Goal: Check status: Check status

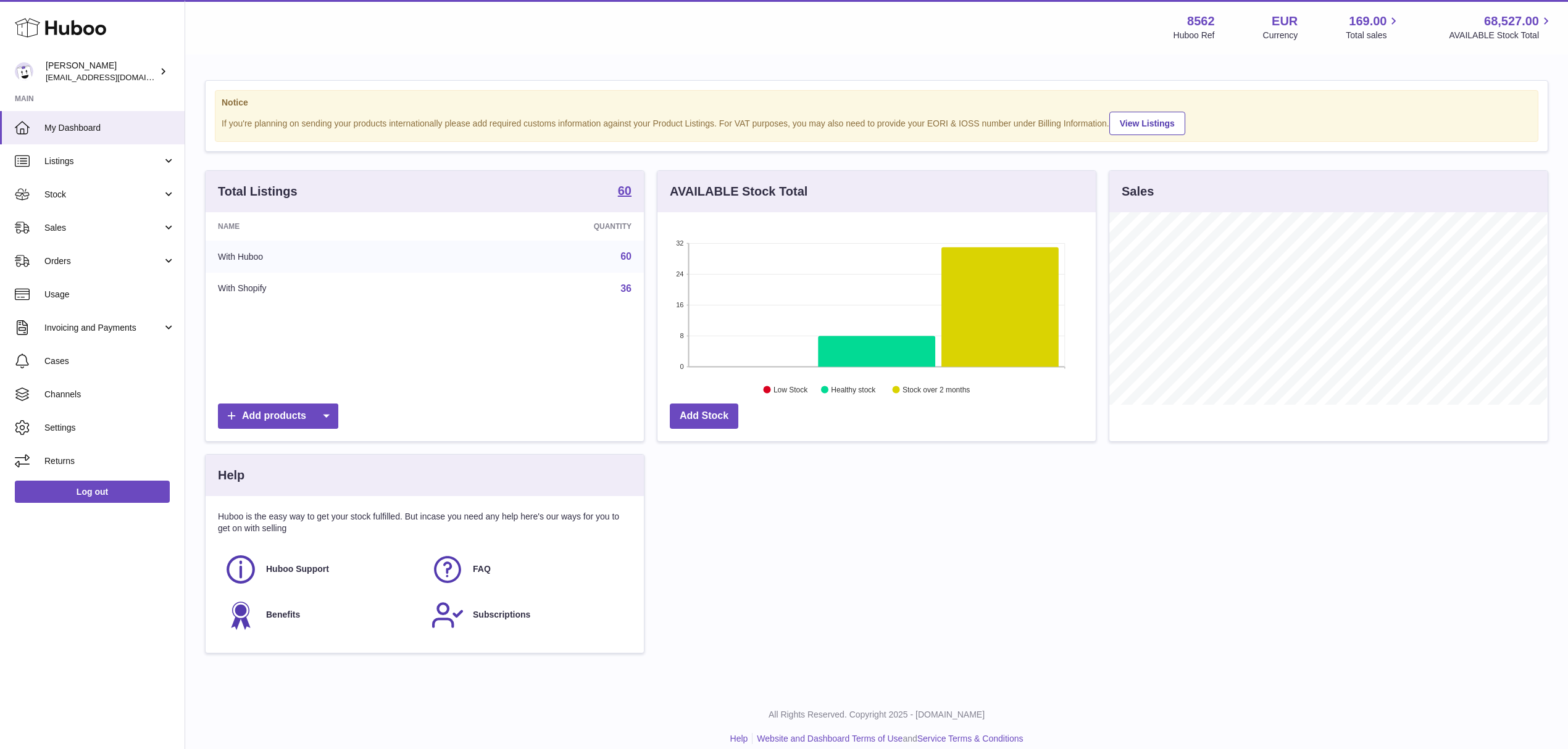
scroll to position [193, 437]
click at [142, 222] on span "Sales" at bounding box center [103, 228] width 118 height 12
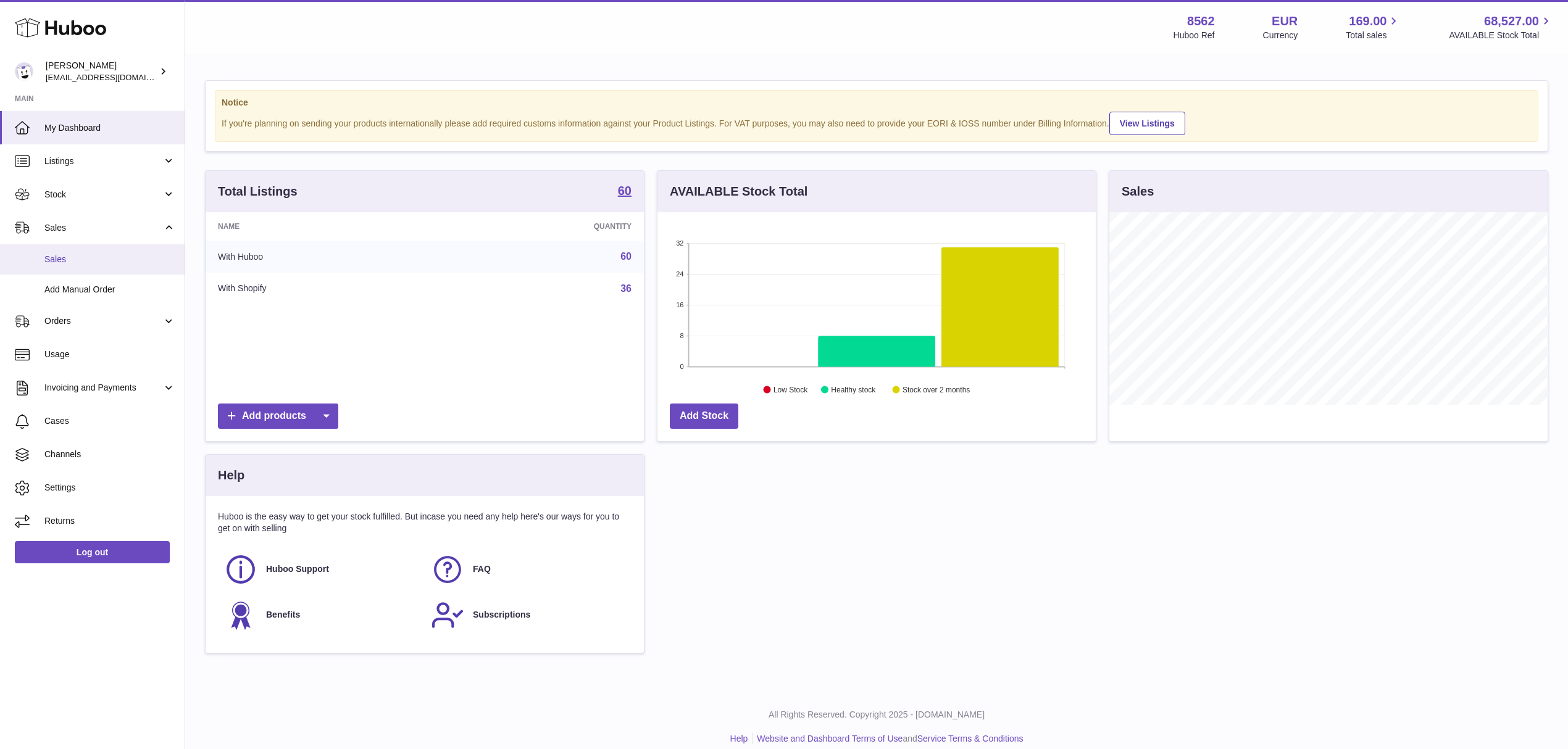
click at [102, 257] on span "Sales" at bounding box center [109, 259] width 131 height 12
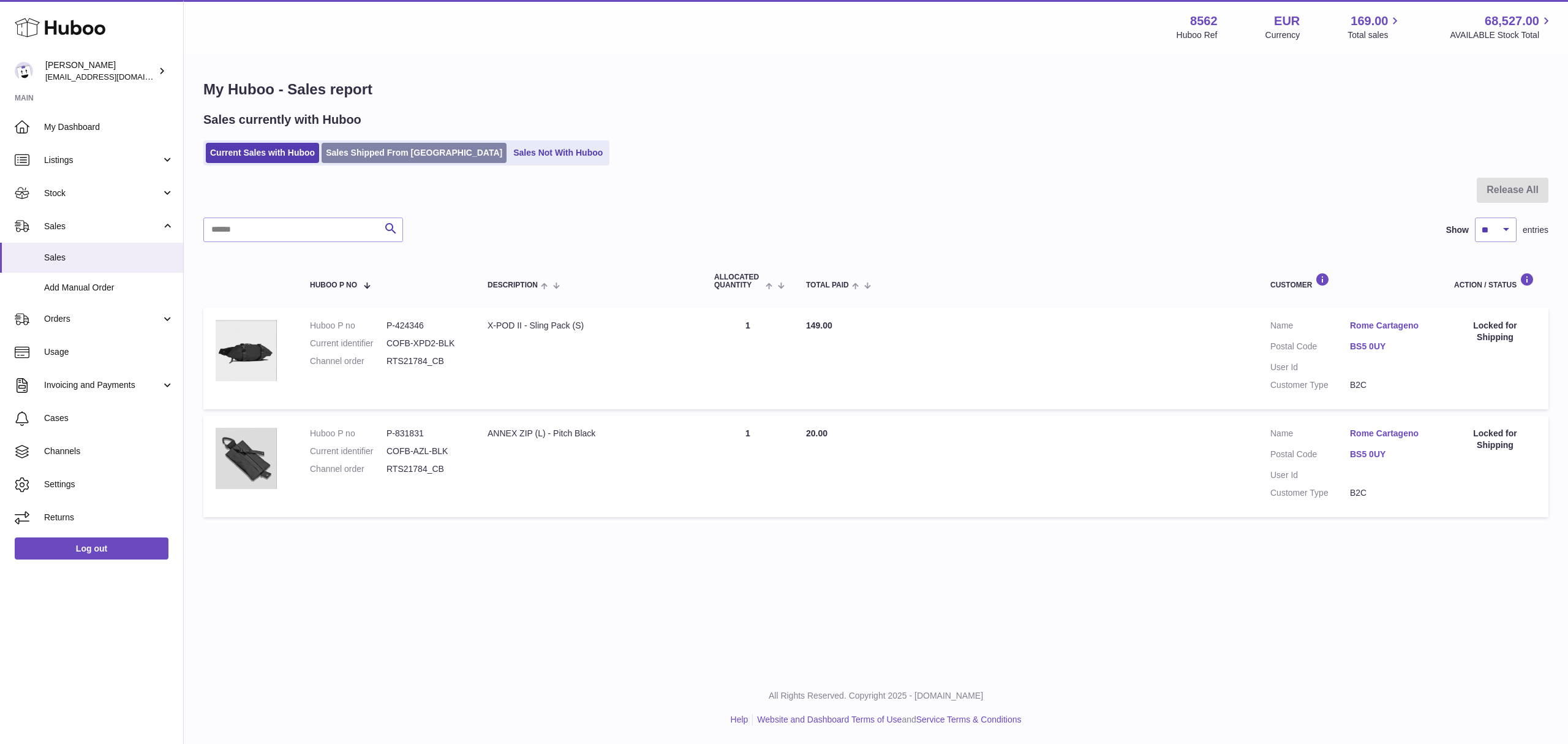
click at [392, 150] on link "Sales Shipped From [GEOGRAPHIC_DATA]" at bounding box center [415, 152] width 185 height 21
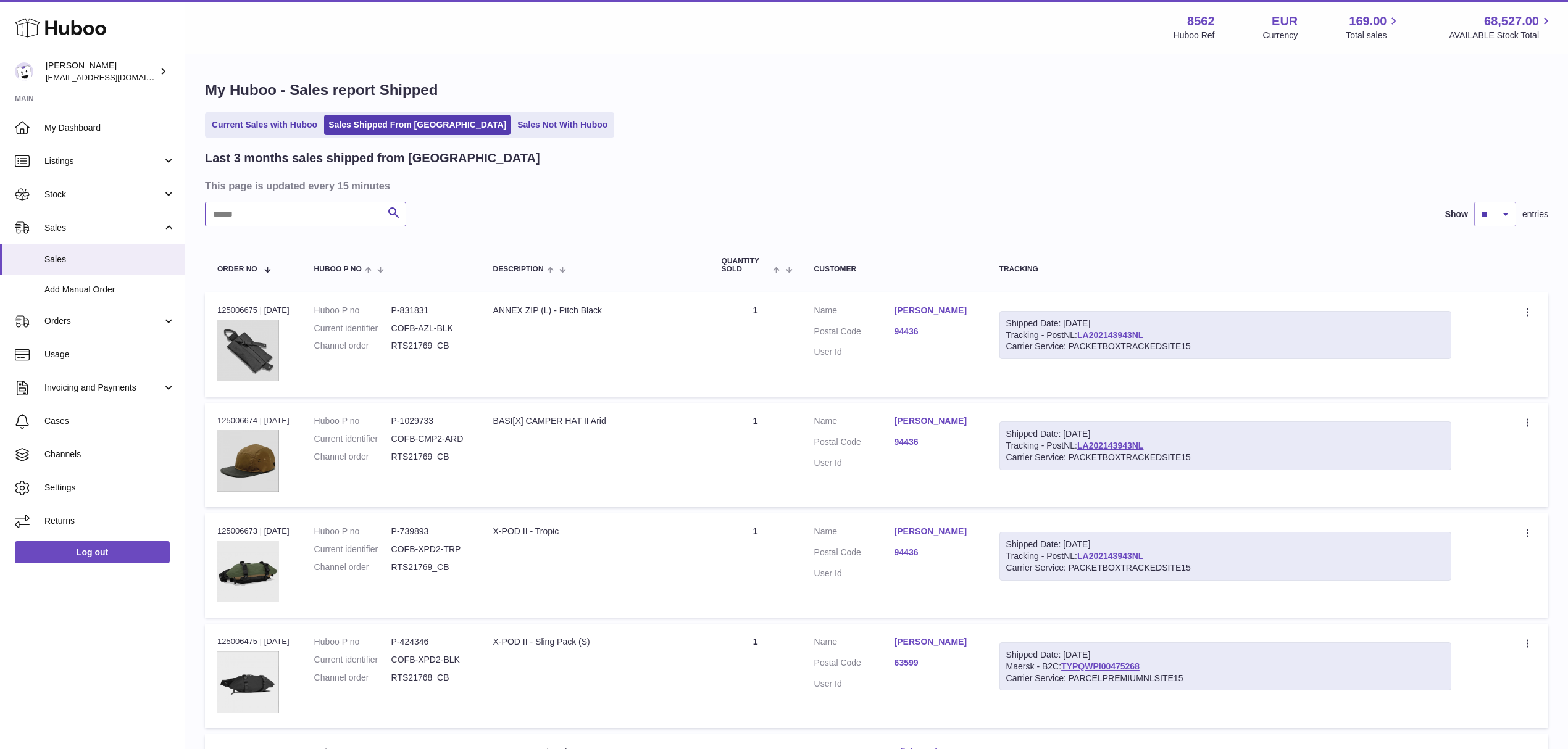
click at [281, 217] on input "text" at bounding box center [305, 213] width 202 height 25
paste input "**********"
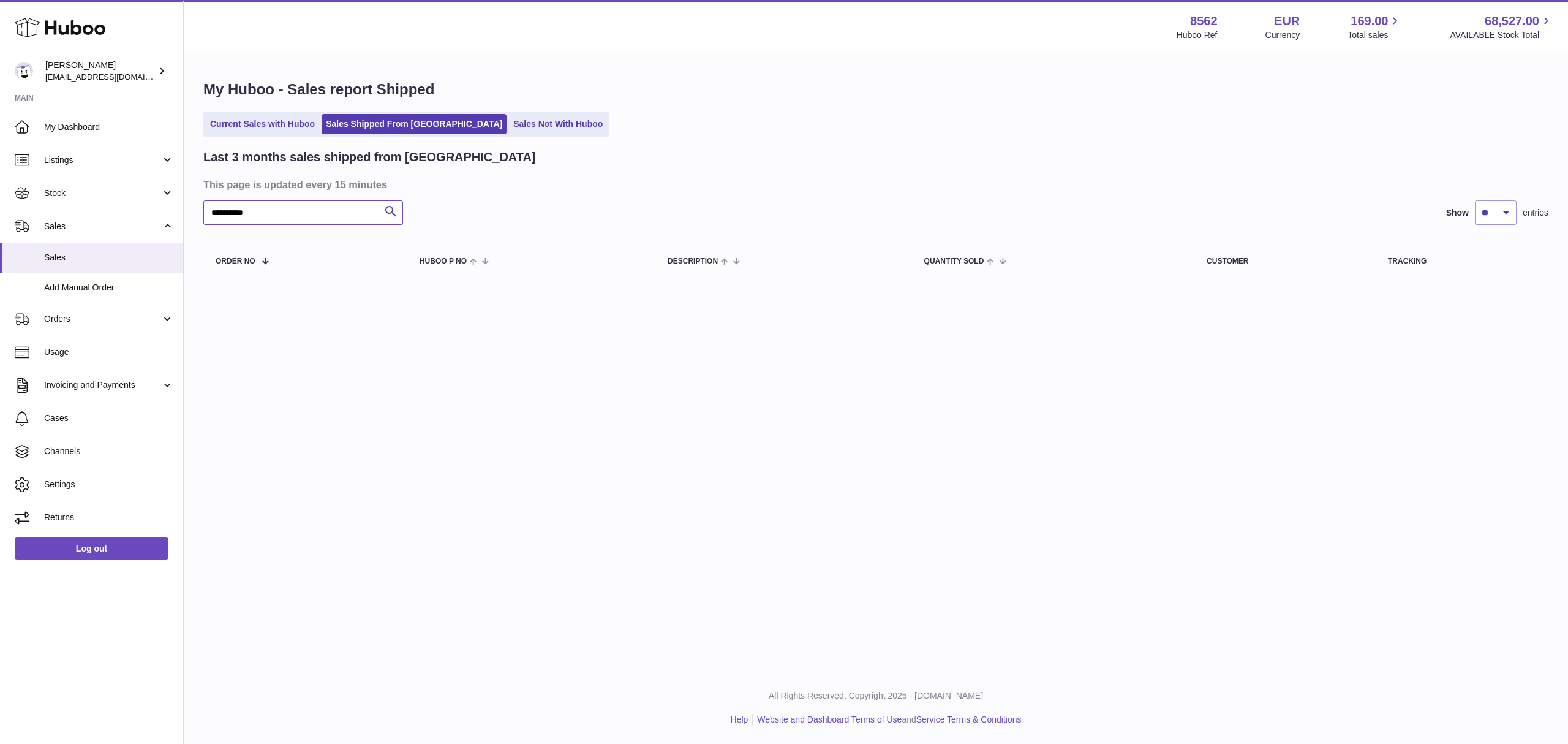
type input "**********"
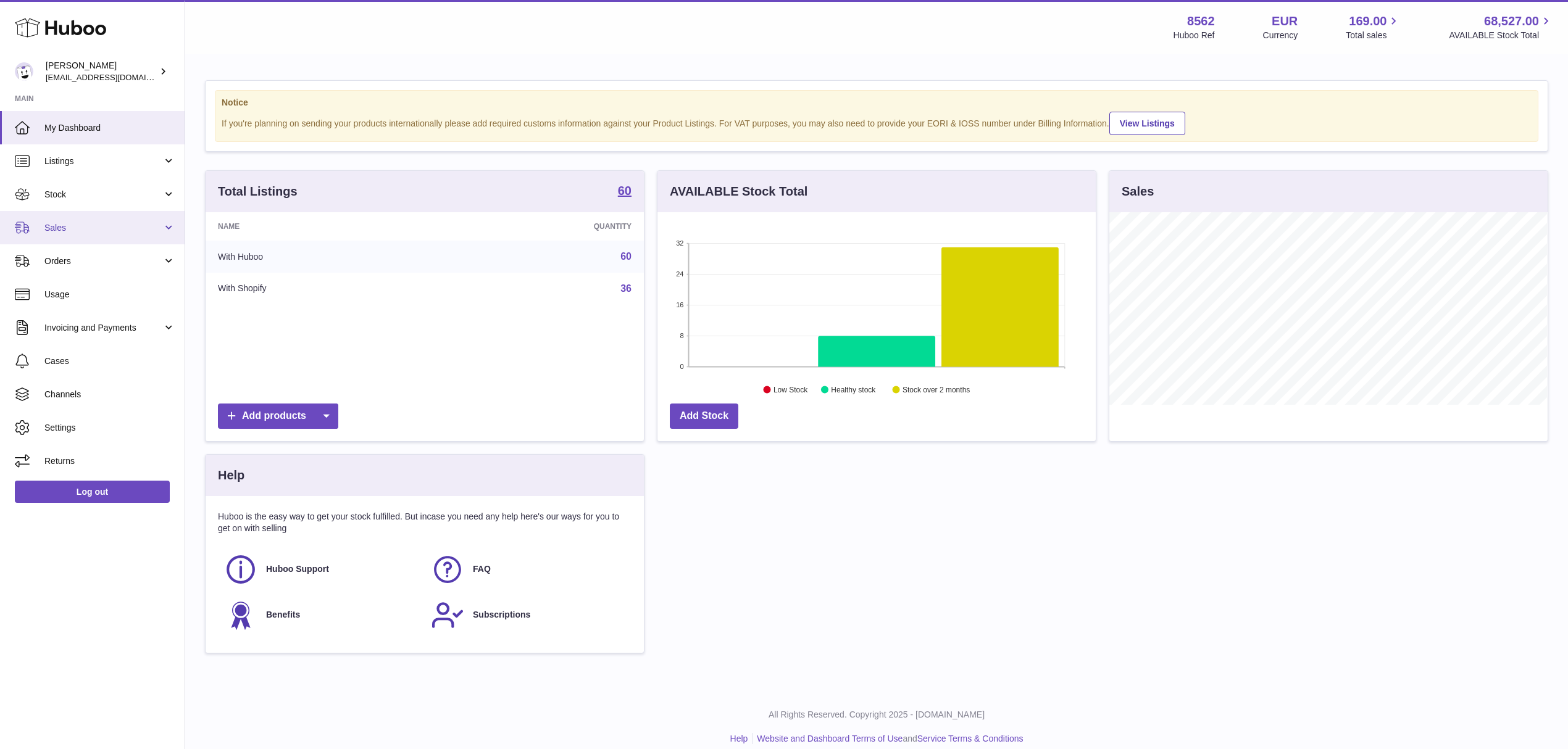
scroll to position [193, 437]
click at [72, 230] on span "Sales" at bounding box center [103, 228] width 118 height 12
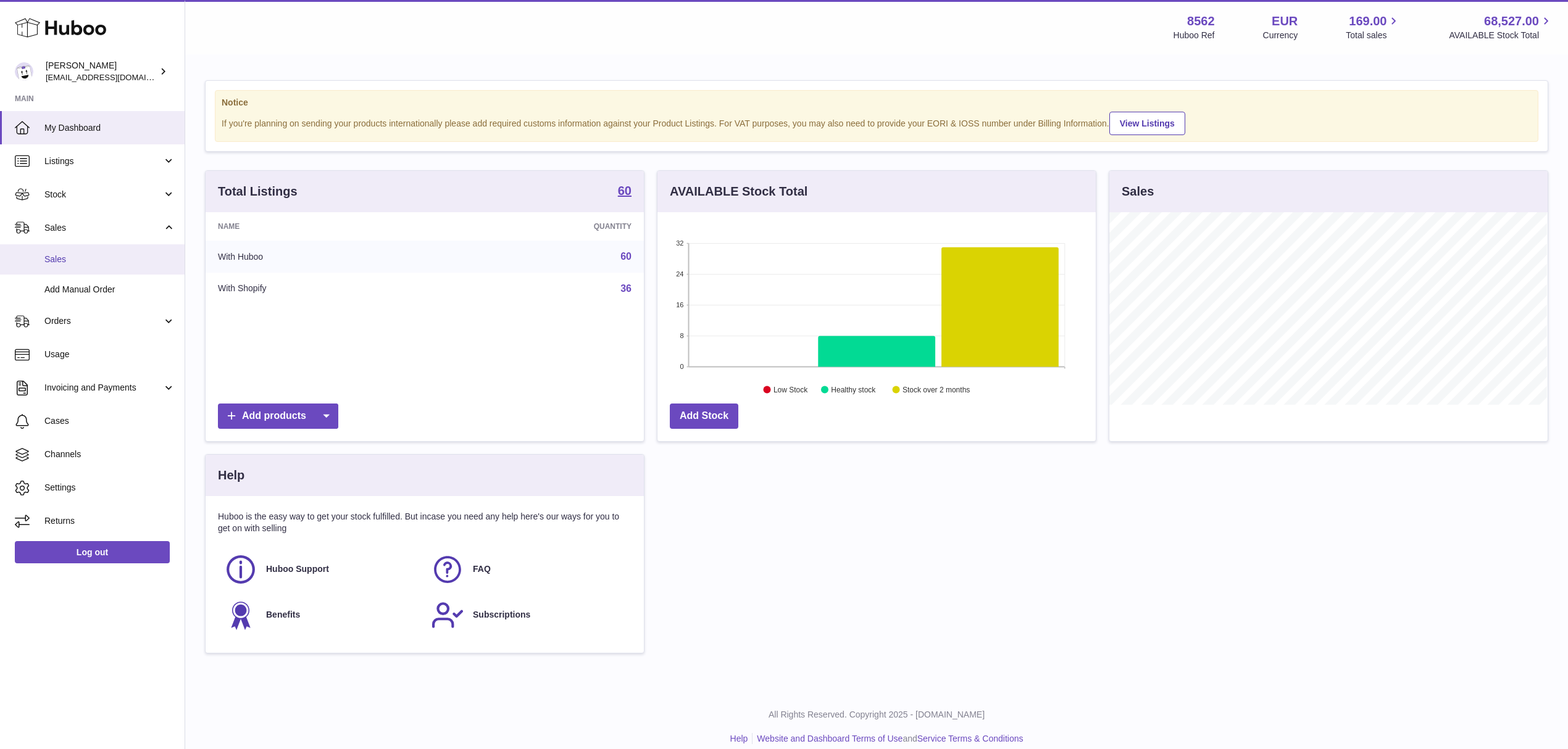
click at [88, 259] on span "Sales" at bounding box center [109, 259] width 131 height 12
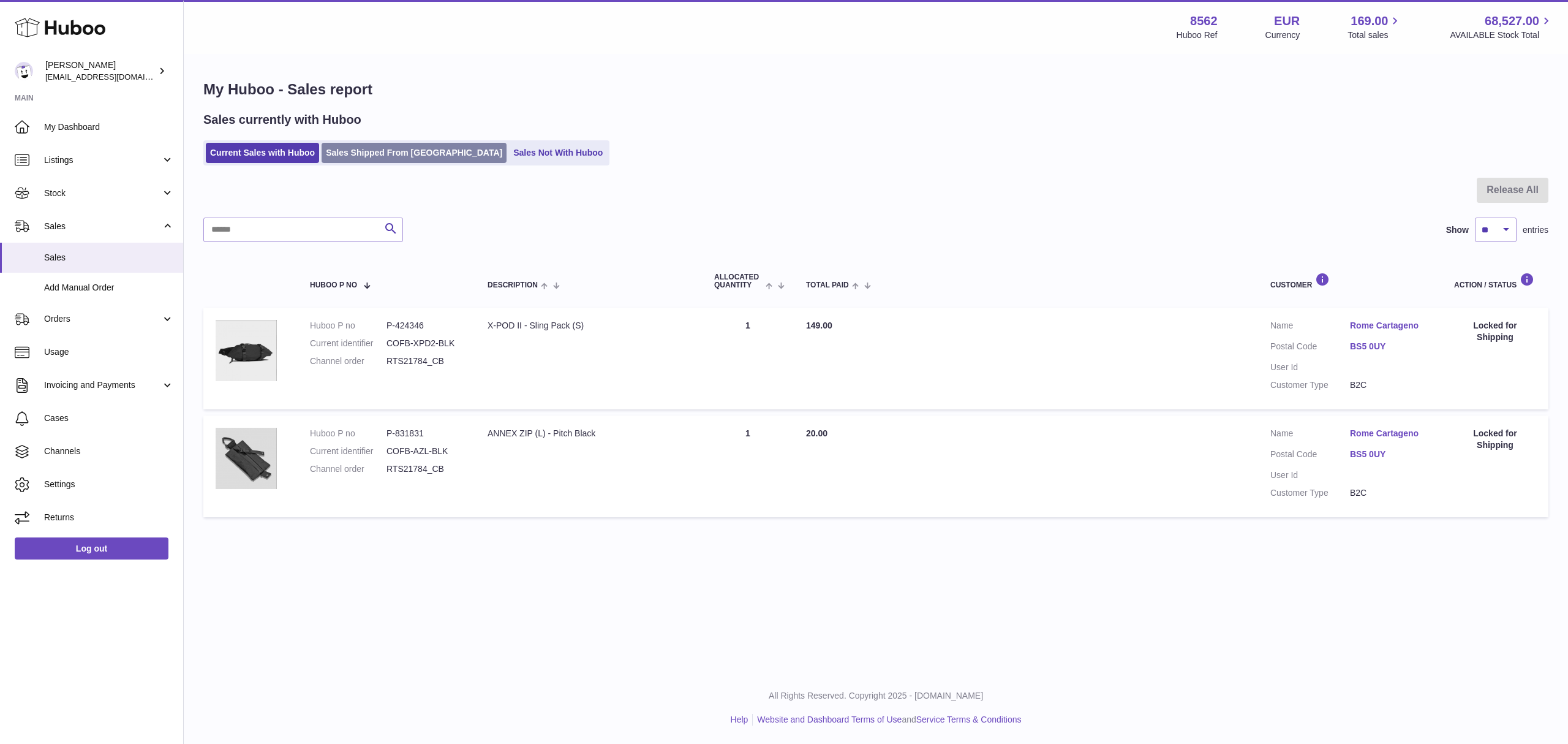
click at [425, 147] on link "Sales Shipped From [GEOGRAPHIC_DATA]" at bounding box center [415, 152] width 185 height 21
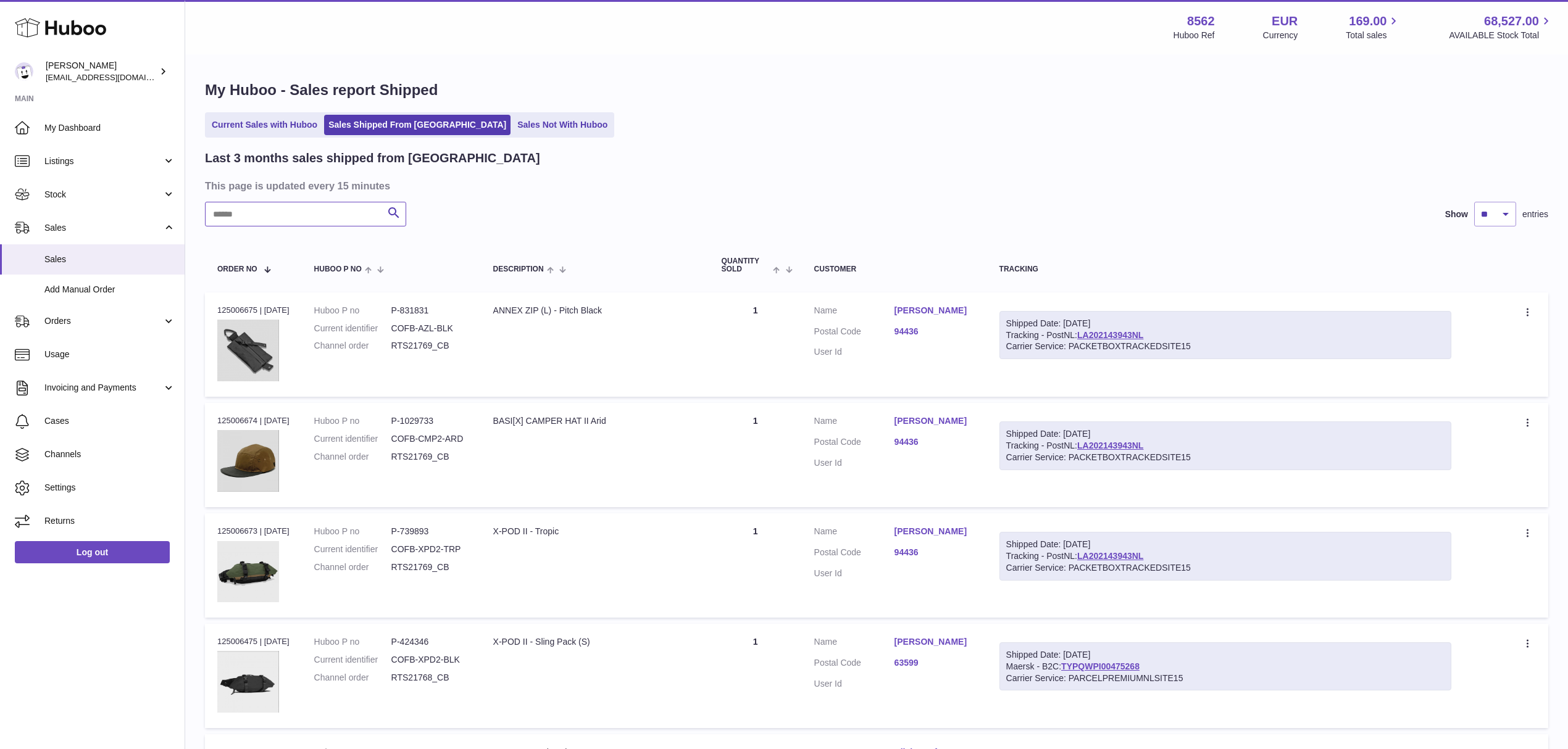
click at [269, 223] on input "text" at bounding box center [305, 213] width 202 height 25
paste input "**********"
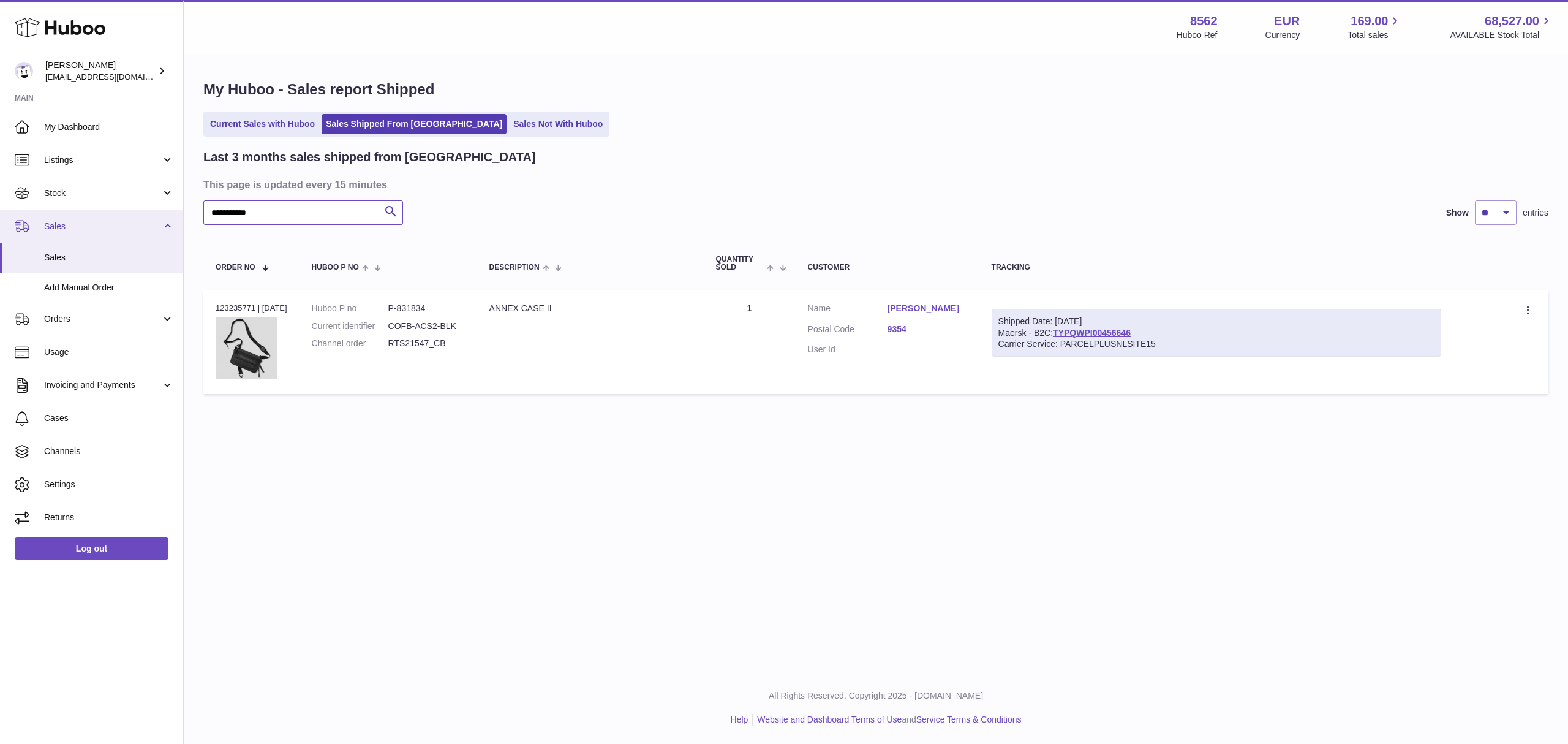
drag, startPoint x: 292, startPoint y: 211, endPoint x: 160, endPoint y: 213, distance: 132.0
click at [160, 213] on div "Huboo Fumi Suzuki [EMAIL_ADDRESS][DOMAIN_NAME] Main My Dashboard Listings Not w…" at bounding box center [784, 372] width 1568 height 744
paste input "text"
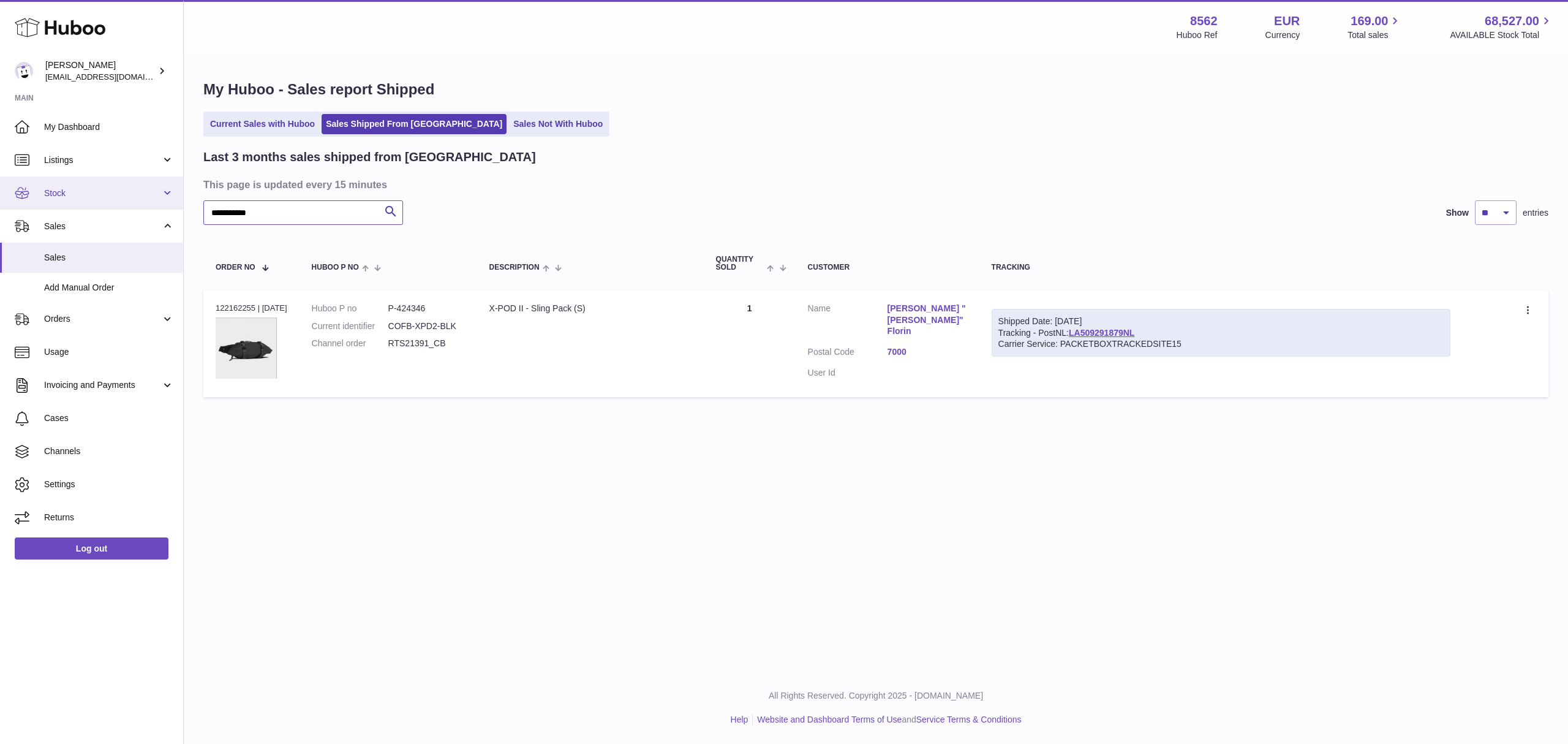
drag, startPoint x: 164, startPoint y: 209, endPoint x: 131, endPoint y: 207, distance: 33.1
click at [131, 207] on div "Huboo Fumi Suzuki [EMAIL_ADDRESS][DOMAIN_NAME] Main My Dashboard Listings Not w…" at bounding box center [784, 372] width 1568 height 744
paste input "text"
drag, startPoint x: 245, startPoint y: 213, endPoint x: 159, endPoint y: 213, distance: 86.0
click at [159, 213] on div "Huboo Fumi Suzuki [EMAIL_ADDRESS][DOMAIN_NAME] Main My Dashboard Listings Not w…" at bounding box center [784, 372] width 1568 height 744
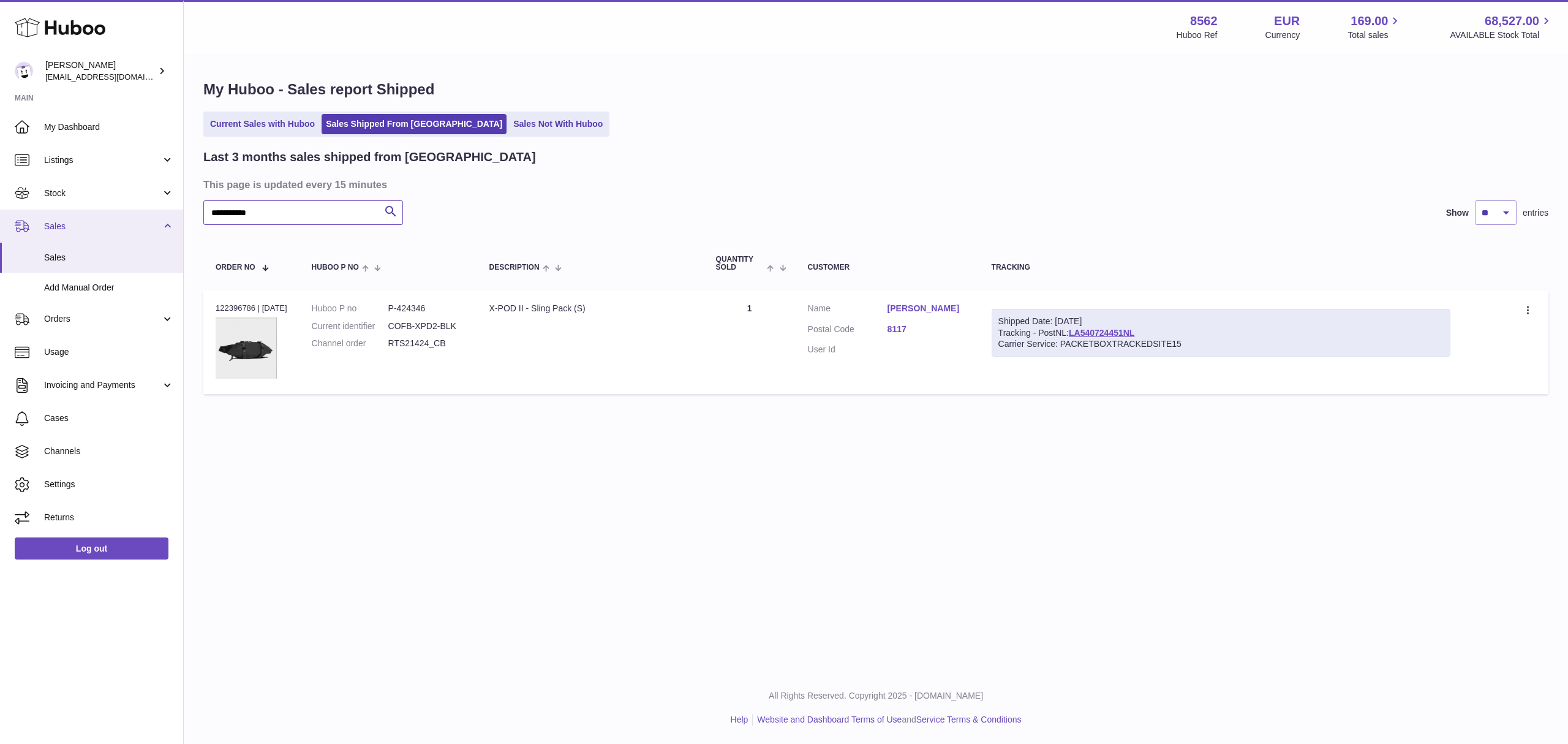
paste input "text"
click at [306, 227] on div "**********" at bounding box center [875, 274] width 1346 height 251
drag, startPoint x: 251, startPoint y: 213, endPoint x: 172, endPoint y: 212, distance: 79.0
click at [172, 212] on div "Huboo Fumi Suzuki [EMAIL_ADDRESS][DOMAIN_NAME] Main My Dashboard Listings Not w…" at bounding box center [784, 372] width 1568 height 744
paste input "text"
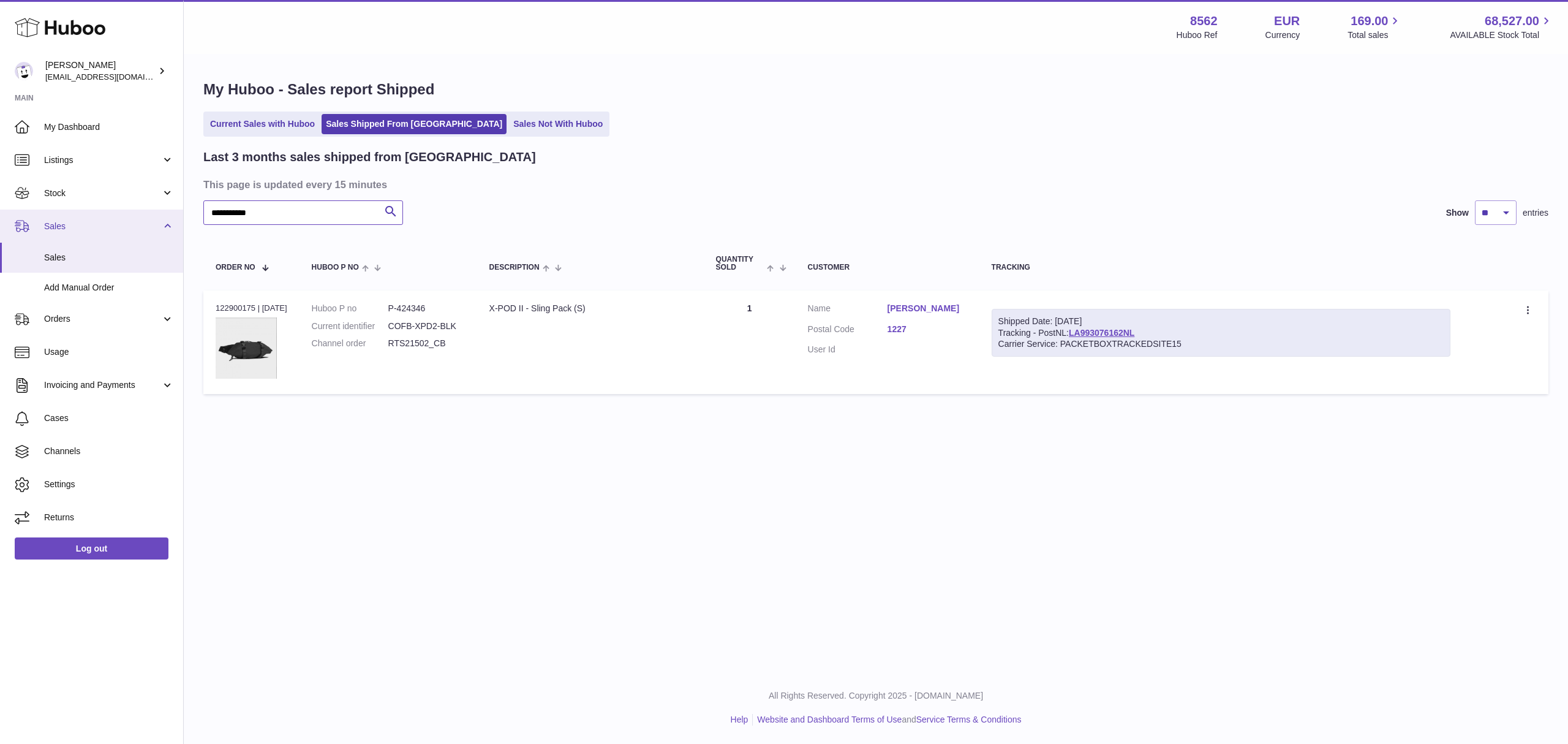
drag, startPoint x: 313, startPoint y: 212, endPoint x: 162, endPoint y: 209, distance: 151.0
click at [162, 209] on div "Huboo Fumi Suzuki [EMAIL_ADDRESS][DOMAIN_NAME] Main My Dashboard Listings Not w…" at bounding box center [784, 372] width 1568 height 744
paste input "text"
drag, startPoint x: 281, startPoint y: 206, endPoint x: 162, endPoint y: 204, distance: 119.0
click at [166, 206] on div "Huboo Fumi Suzuki [EMAIL_ADDRESS][DOMAIN_NAME] Main My Dashboard Listings Not w…" at bounding box center [784, 372] width 1568 height 744
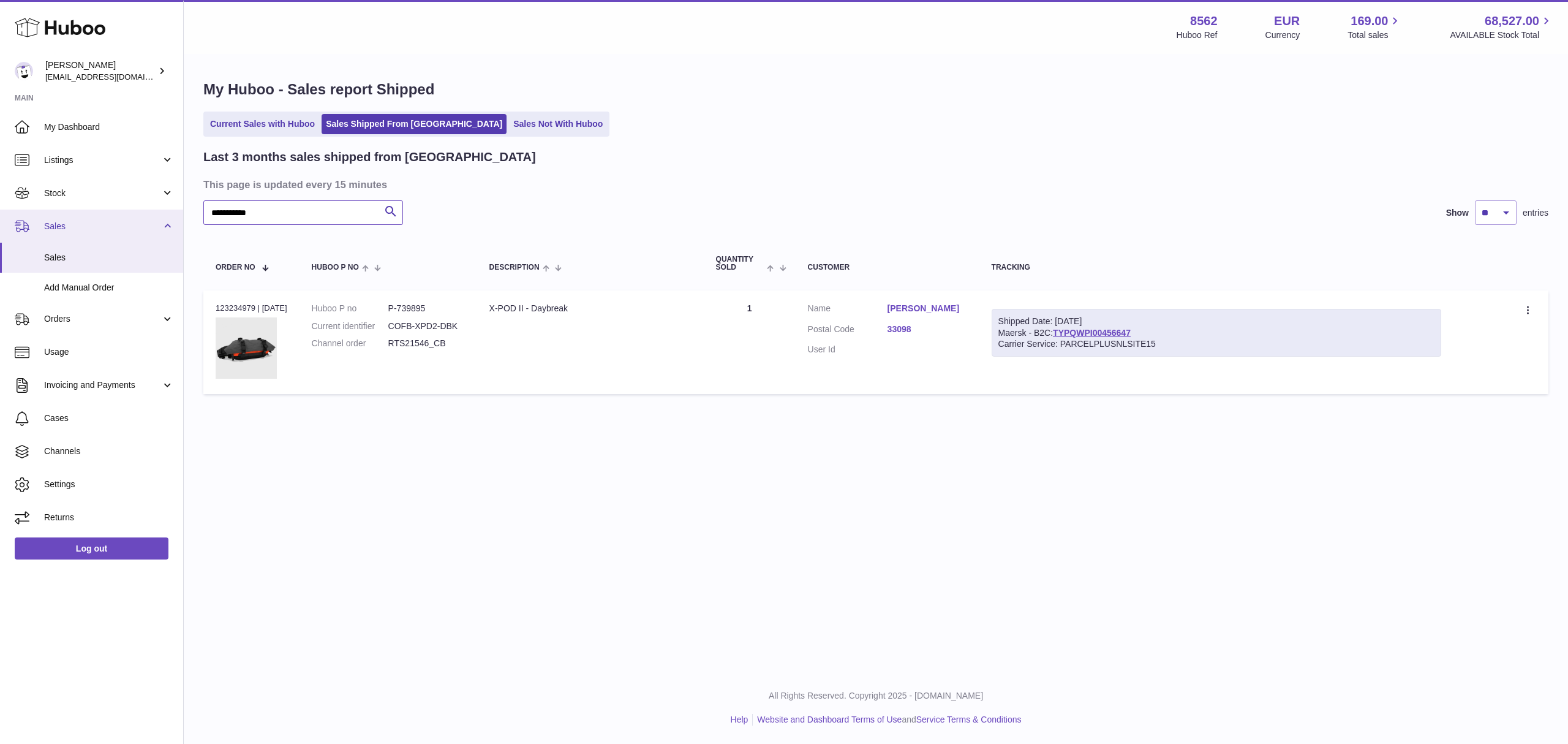
drag, startPoint x: 289, startPoint y: 208, endPoint x: 123, endPoint y: 212, distance: 166.0
click at [123, 212] on div "Huboo Fumi Suzuki [EMAIL_ADDRESS][DOMAIN_NAME] Main My Dashboard Listings Not w…" at bounding box center [784, 372] width 1568 height 744
paste input "text"
click at [142, 214] on div "Huboo Fumi Suzuki [EMAIL_ADDRESS][DOMAIN_NAME] Main My Dashboard Listings Not w…" at bounding box center [784, 372] width 1568 height 744
paste input "text"
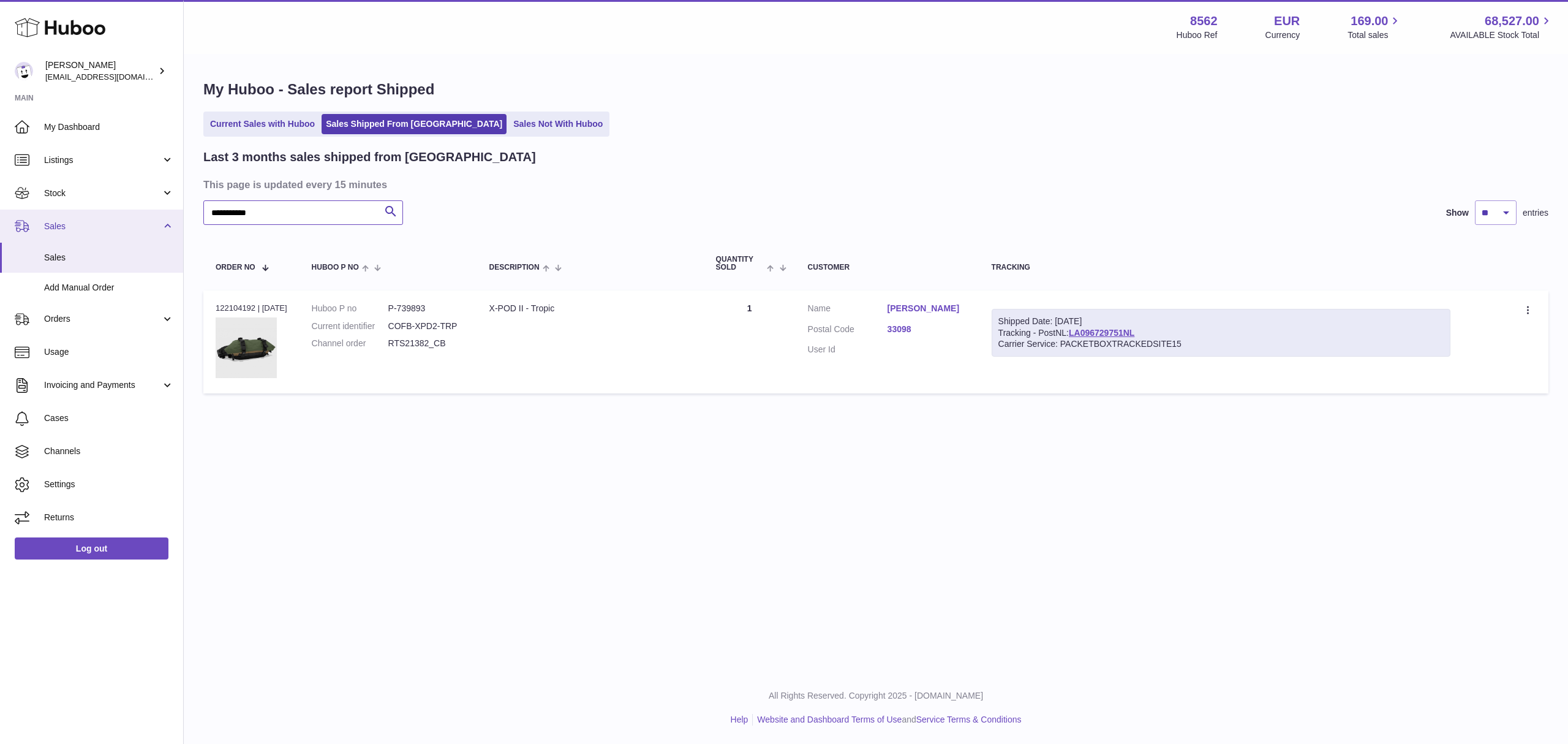
drag, startPoint x: 310, startPoint y: 208, endPoint x: 154, endPoint y: 211, distance: 156.0
click at [154, 211] on div "Huboo Fumi Suzuki [EMAIL_ADDRESS][DOMAIN_NAME] Main My Dashboard Listings Not w…" at bounding box center [784, 372] width 1568 height 744
paste input "text"
drag, startPoint x: 289, startPoint y: 210, endPoint x: 138, endPoint y: 212, distance: 151.0
click at [138, 212] on div "Huboo Fumi Suzuki [EMAIL_ADDRESS][DOMAIN_NAME] Main My Dashboard Listings Not w…" at bounding box center [784, 372] width 1568 height 744
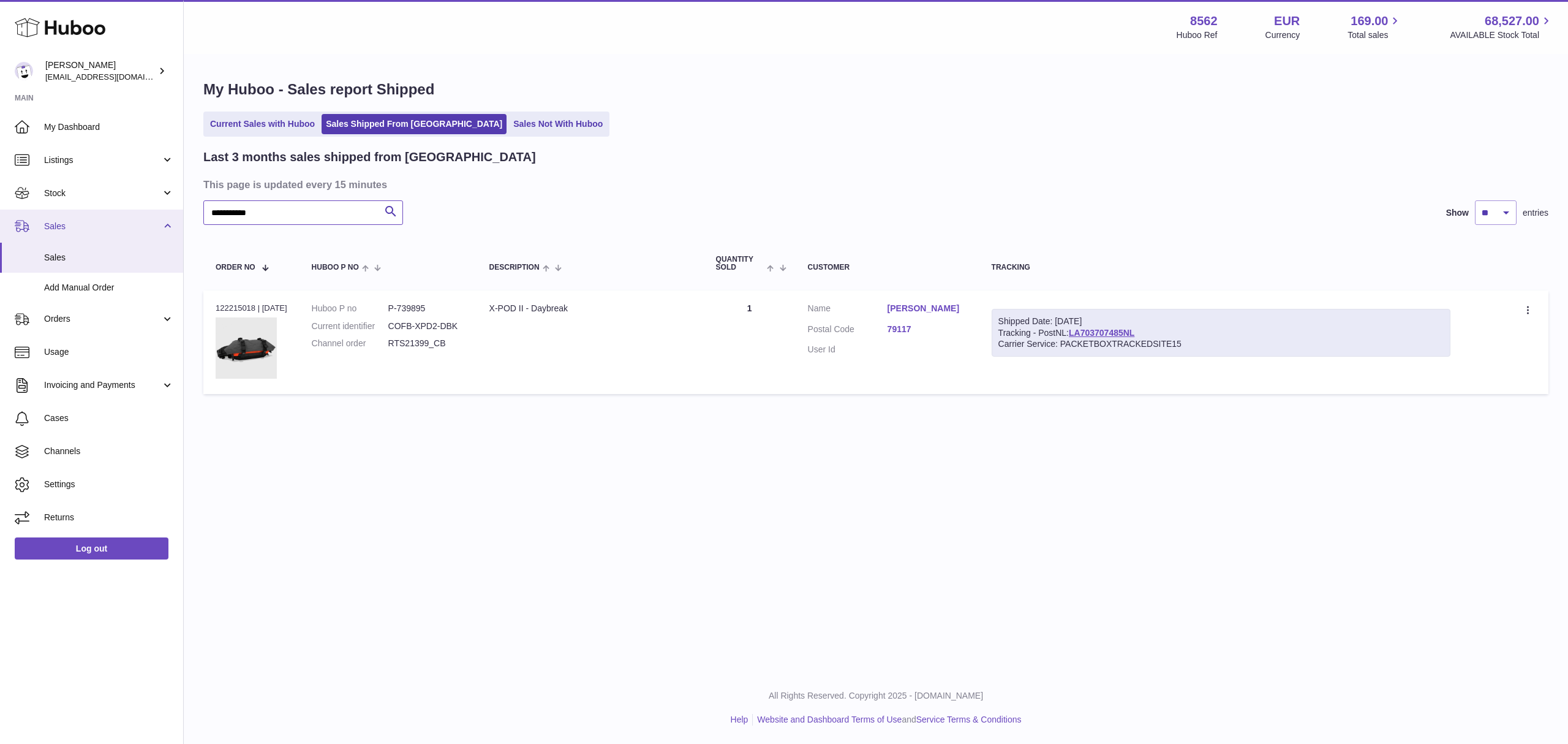
paste input "text"
drag, startPoint x: 294, startPoint y: 215, endPoint x: 162, endPoint y: 207, distance: 132.2
click at [162, 207] on div "Huboo Fumi Suzuki [EMAIL_ADDRESS][DOMAIN_NAME] Main My Dashboard Listings Not w…" at bounding box center [784, 372] width 1568 height 744
paste input "text"
drag, startPoint x: 243, startPoint y: 216, endPoint x: 153, endPoint y: 217, distance: 90.0
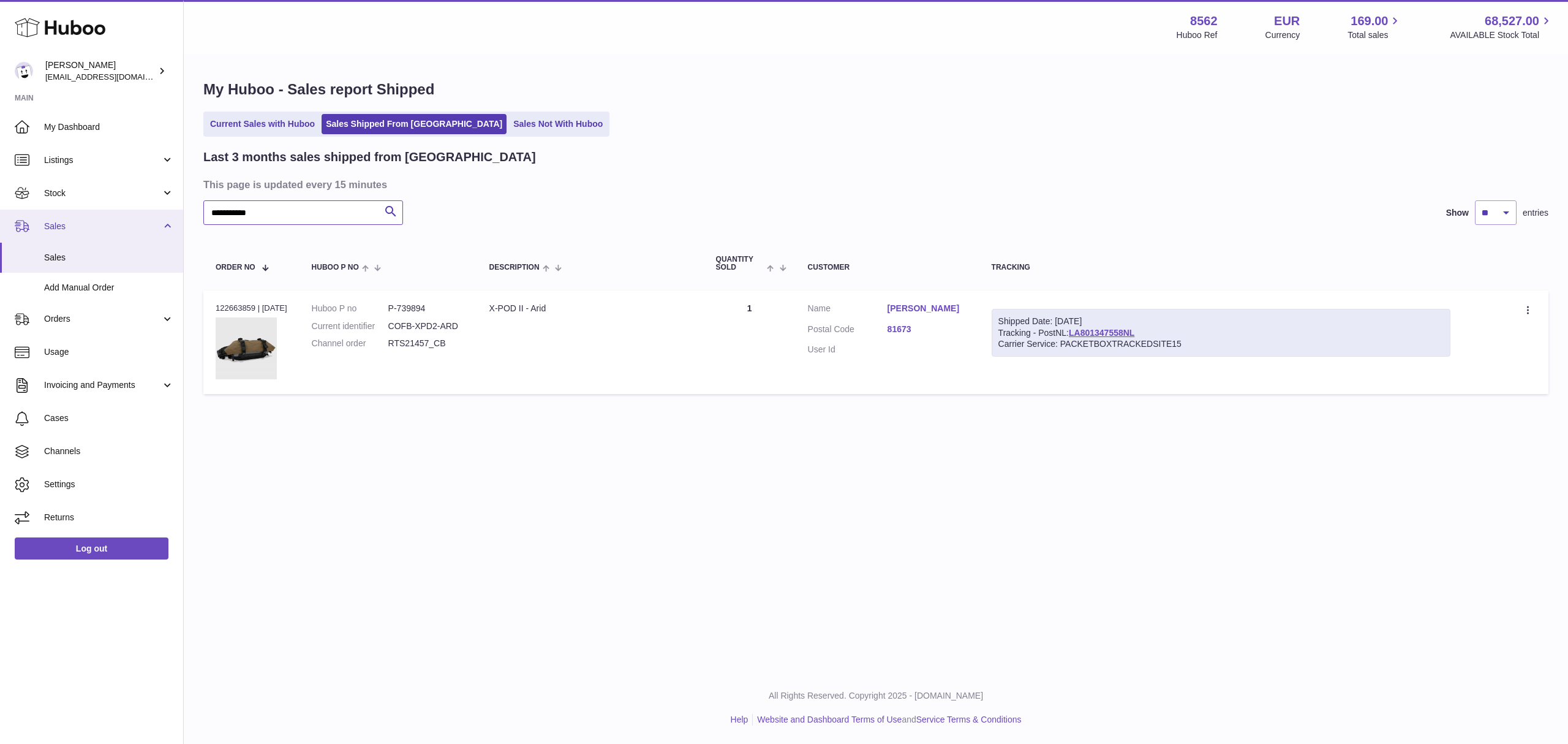
click at [153, 217] on div "Huboo Fumi Suzuki [EMAIL_ADDRESS][DOMAIN_NAME] Main My Dashboard Listings Not w…" at bounding box center [784, 372] width 1568 height 744
paste input "text"
drag, startPoint x: 261, startPoint y: 215, endPoint x: 172, endPoint y: 211, distance: 89.1
click at [172, 211] on div "Huboo Fumi Suzuki [EMAIL_ADDRESS][DOMAIN_NAME] Main My Dashboard Listings Not w…" at bounding box center [784, 372] width 1568 height 744
paste input "text"
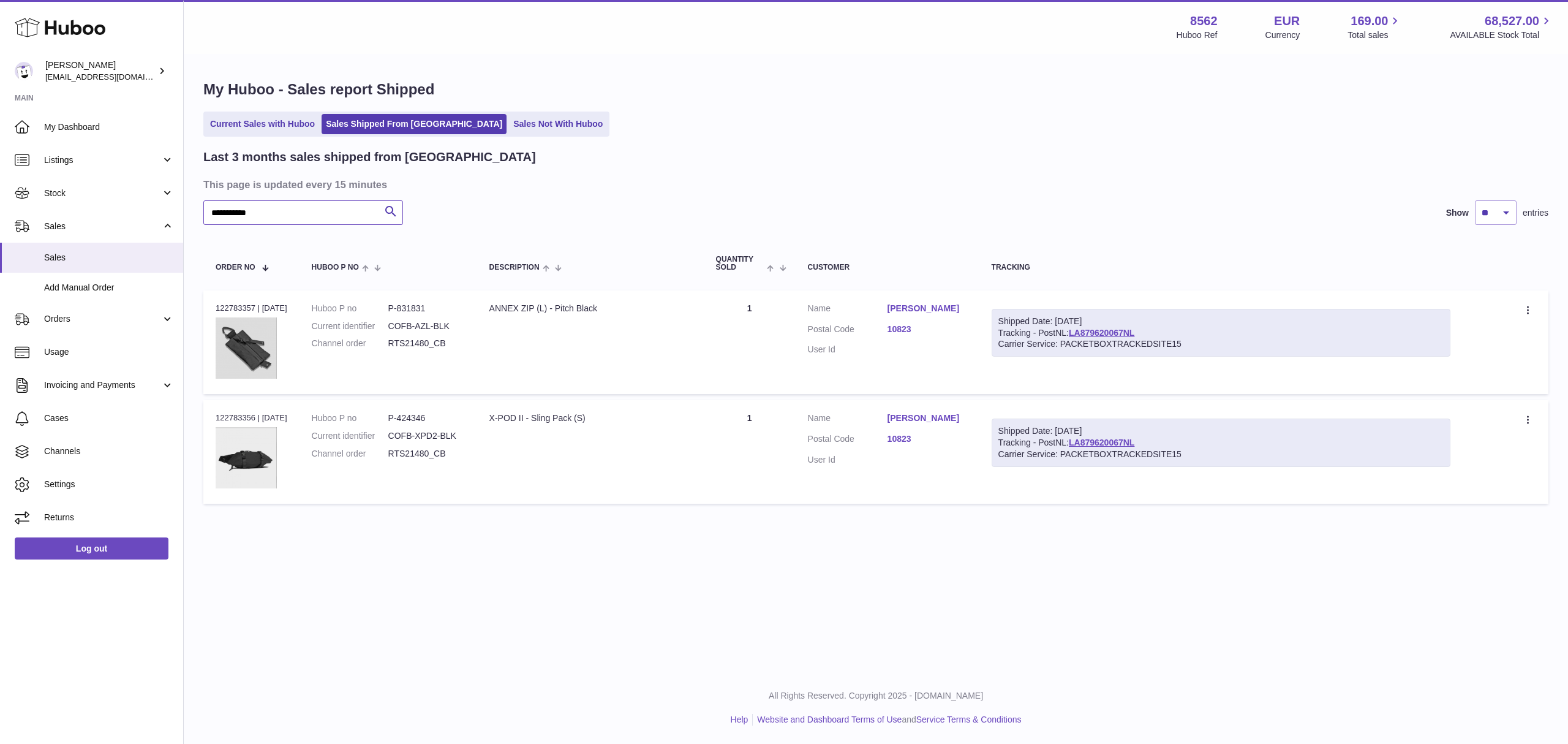
drag, startPoint x: 295, startPoint y: 211, endPoint x: 191, endPoint y: 209, distance: 104.0
click at [191, 209] on div "**********" at bounding box center [875, 295] width 1385 height 479
paste input "text"
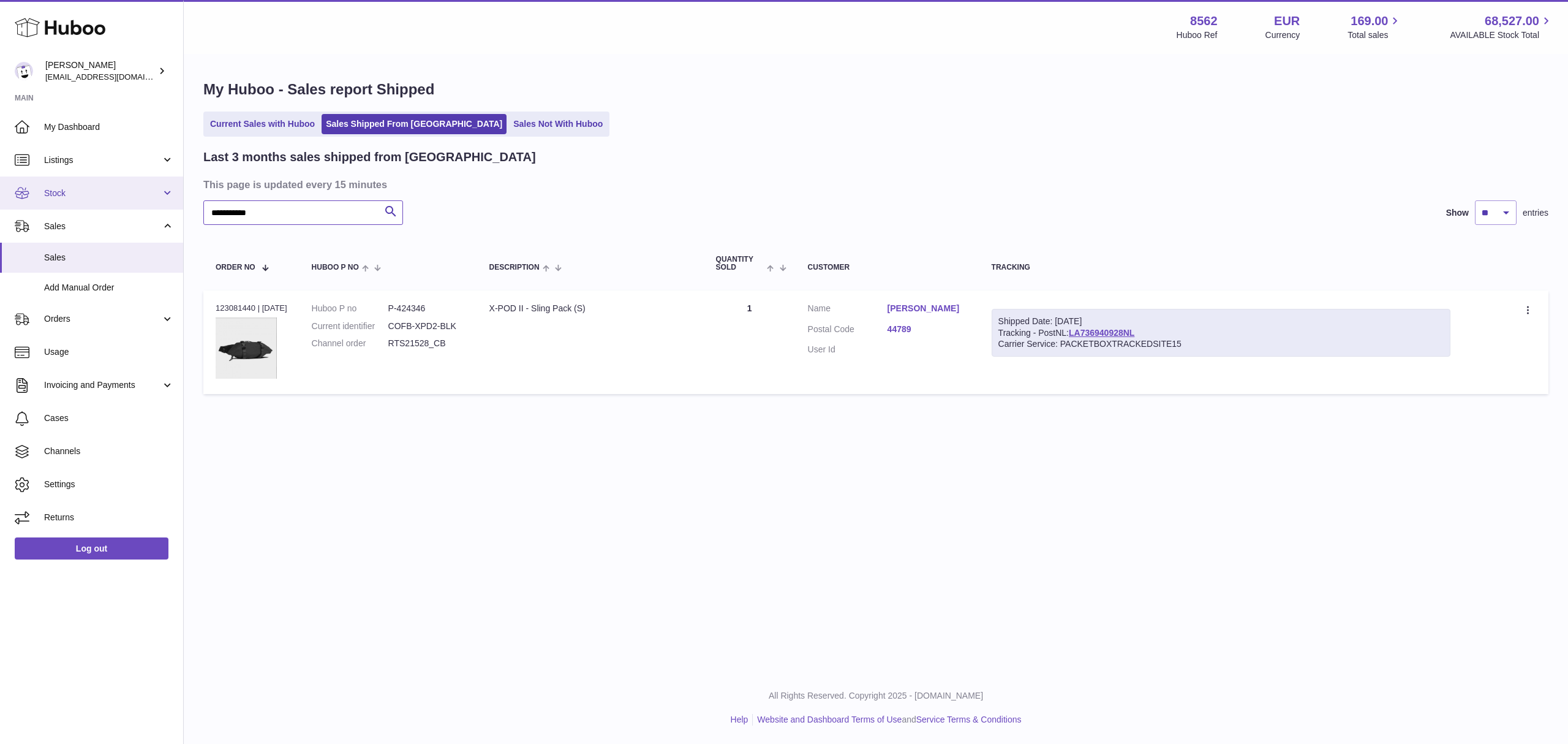
drag, startPoint x: 317, startPoint y: 207, endPoint x: 181, endPoint y: 208, distance: 136.0
click at [181, 208] on div "Huboo Fumi Suzuki [EMAIL_ADDRESS][DOMAIN_NAME] Main My Dashboard Listings Not w…" at bounding box center [784, 372] width 1568 height 744
paste input "text"
drag, startPoint x: 271, startPoint y: 213, endPoint x: 158, endPoint y: 219, distance: 113.2
click at [158, 219] on div "Huboo Fumi Suzuki [EMAIL_ADDRESS][DOMAIN_NAME] Main My Dashboard Listings Not w…" at bounding box center [784, 372] width 1568 height 744
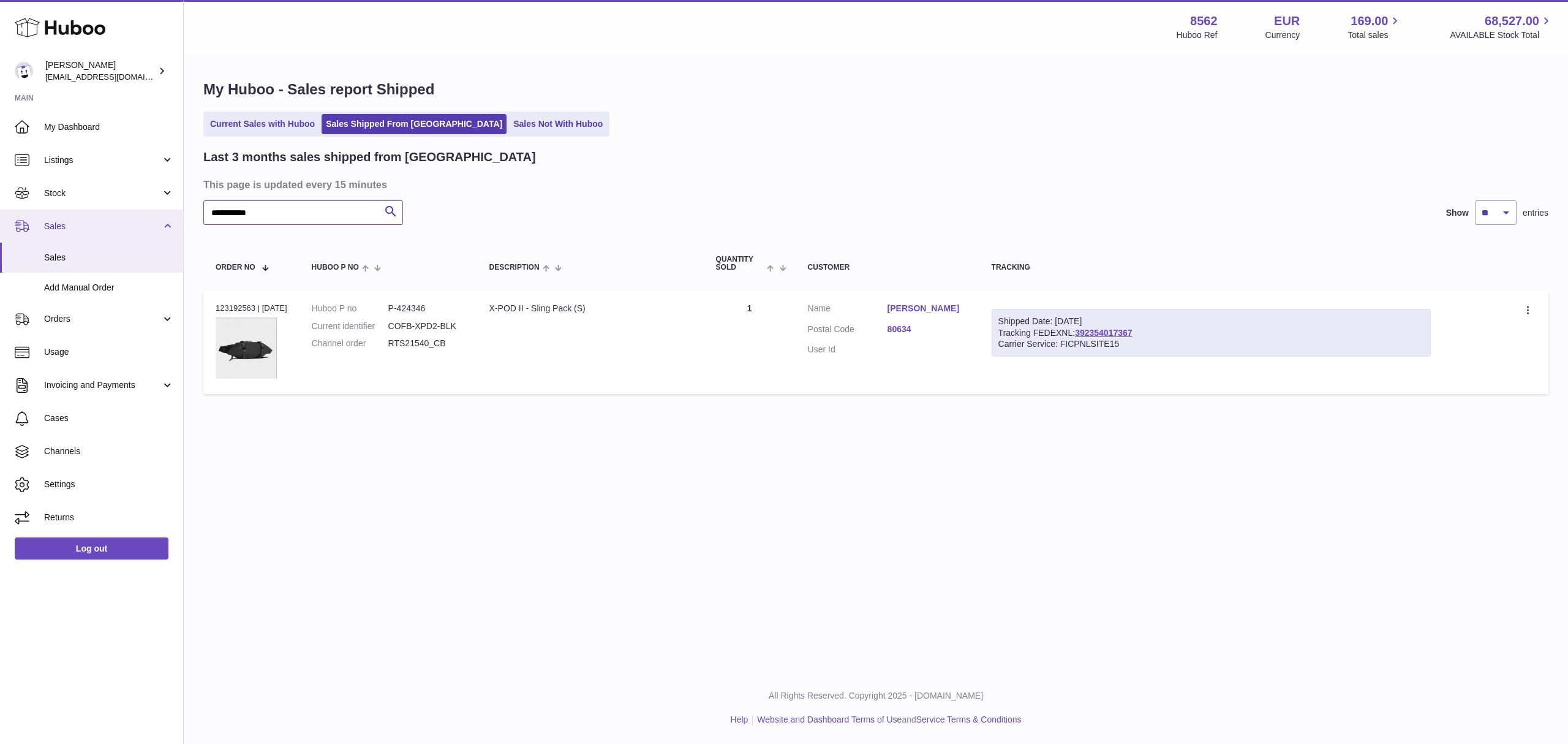
paste input "text"
drag, startPoint x: 277, startPoint y: 206, endPoint x: 152, endPoint y: 201, distance: 125.1
click at [152, 201] on div "Huboo Fumi Suzuki [EMAIL_ADDRESS][DOMAIN_NAME] Main My Dashboard Listings Not w…" at bounding box center [784, 372] width 1568 height 744
paste input "text"
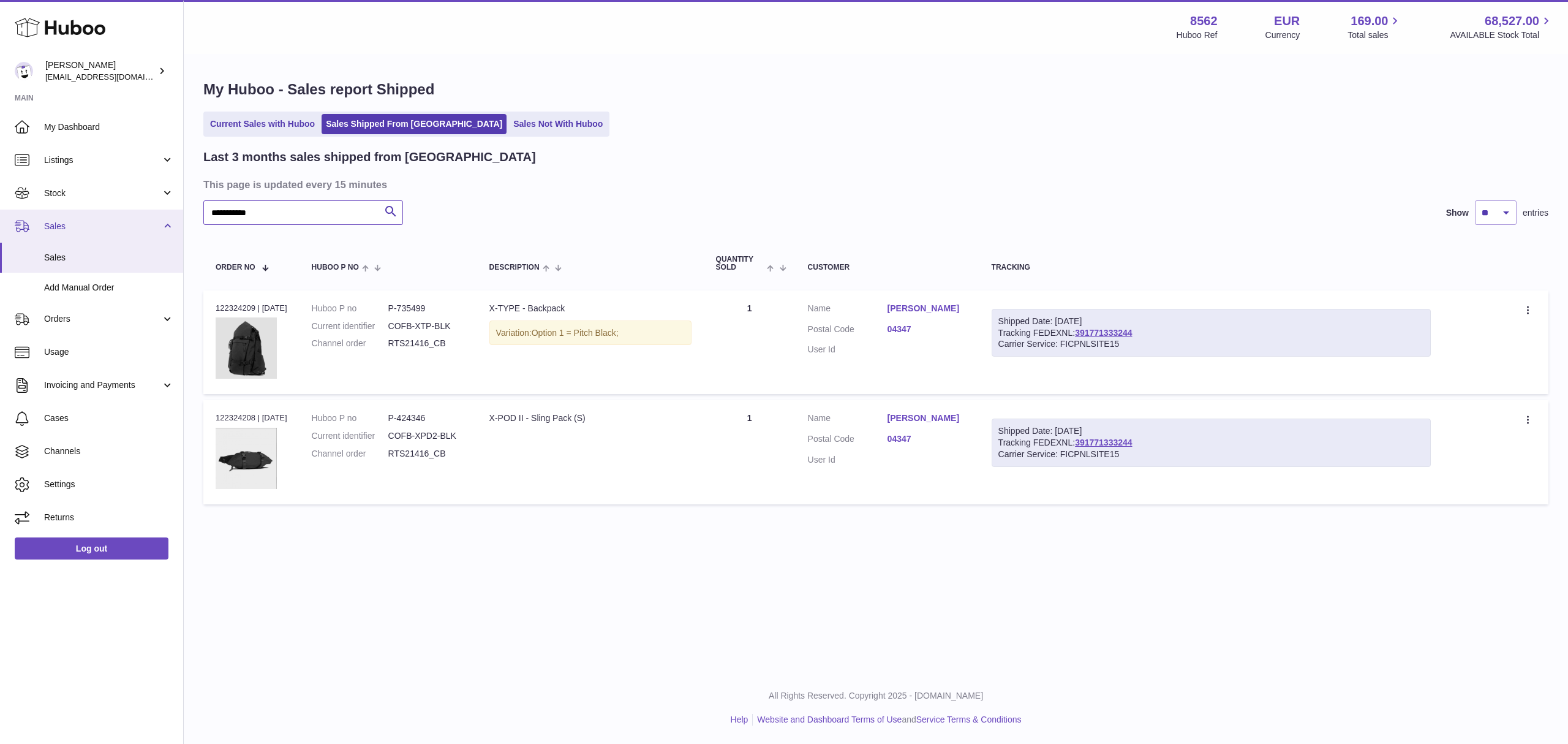
drag, startPoint x: 274, startPoint y: 213, endPoint x: 181, endPoint y: 222, distance: 93.4
click at [181, 222] on div "Huboo Fumi Suzuki [EMAIL_ADDRESS][DOMAIN_NAME] Main My Dashboard Listings Not w…" at bounding box center [784, 372] width 1568 height 744
paste input "text"
drag, startPoint x: 195, startPoint y: 209, endPoint x: 165, endPoint y: 209, distance: 30.0
click at [165, 209] on div "Huboo Fumi Suzuki [EMAIL_ADDRESS][DOMAIN_NAME] Main My Dashboard Listings Not w…" at bounding box center [784, 372] width 1568 height 744
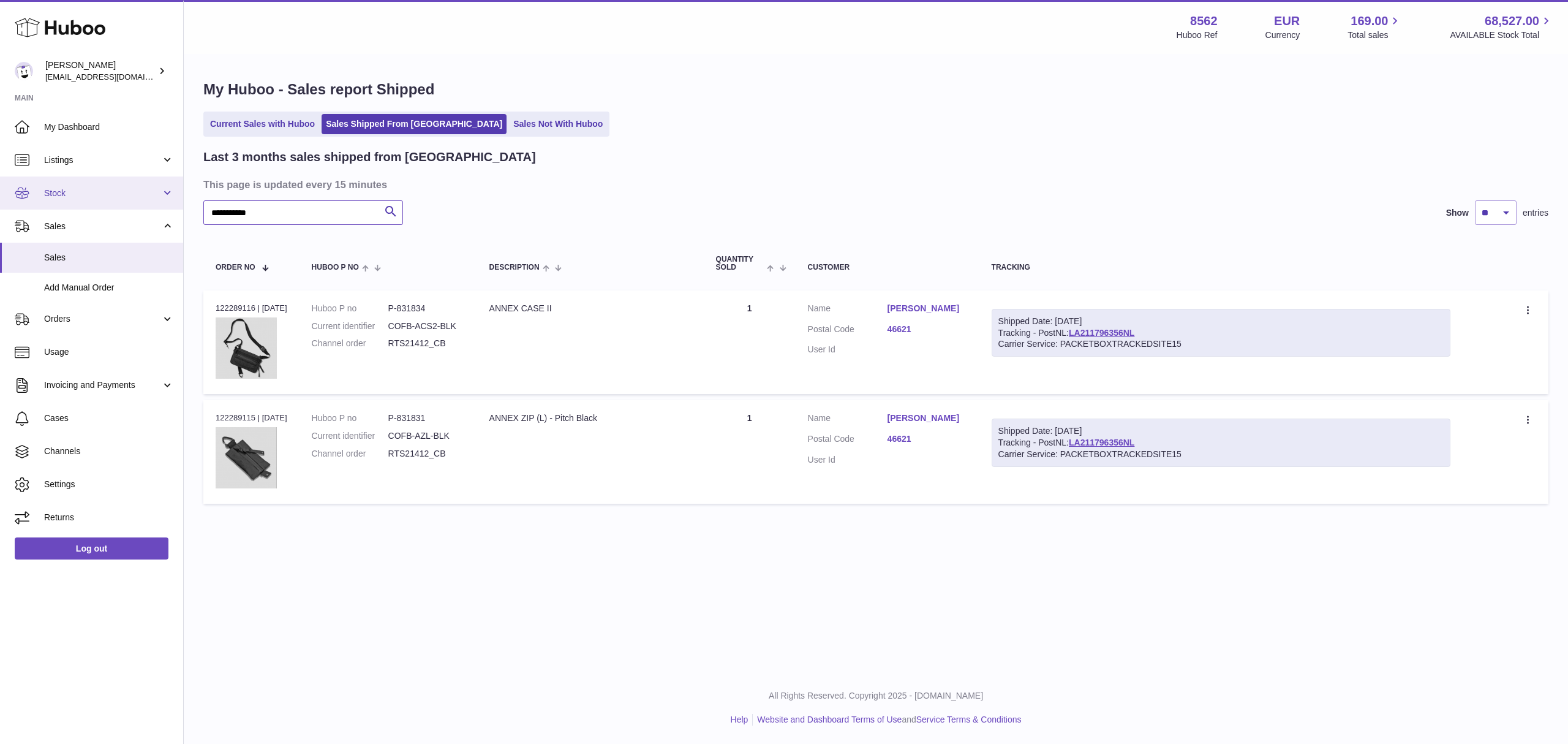
paste input "text"
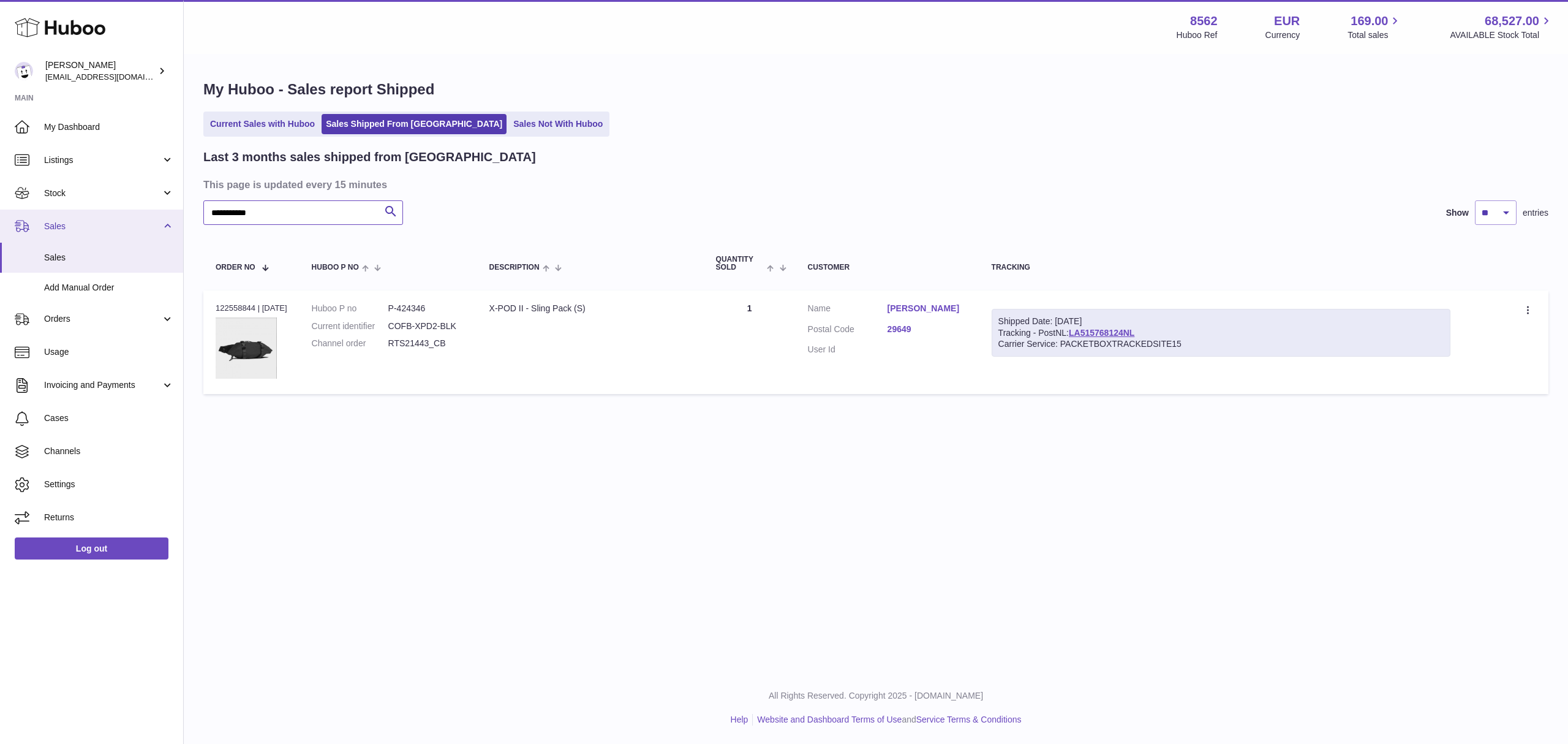
drag, startPoint x: 298, startPoint y: 210, endPoint x: 172, endPoint y: 209, distance: 126.0
click at [172, 209] on div "Huboo Fumi Suzuki [EMAIL_ADDRESS][DOMAIN_NAME] Main My Dashboard Listings Not w…" at bounding box center [784, 372] width 1568 height 744
paste input "text"
drag, startPoint x: 279, startPoint y: 212, endPoint x: 141, endPoint y: 206, distance: 138.1
click at [141, 206] on div "Huboo Fumi Suzuki [EMAIL_ADDRESS][DOMAIN_NAME] Main My Dashboard Listings Not w…" at bounding box center [784, 372] width 1568 height 744
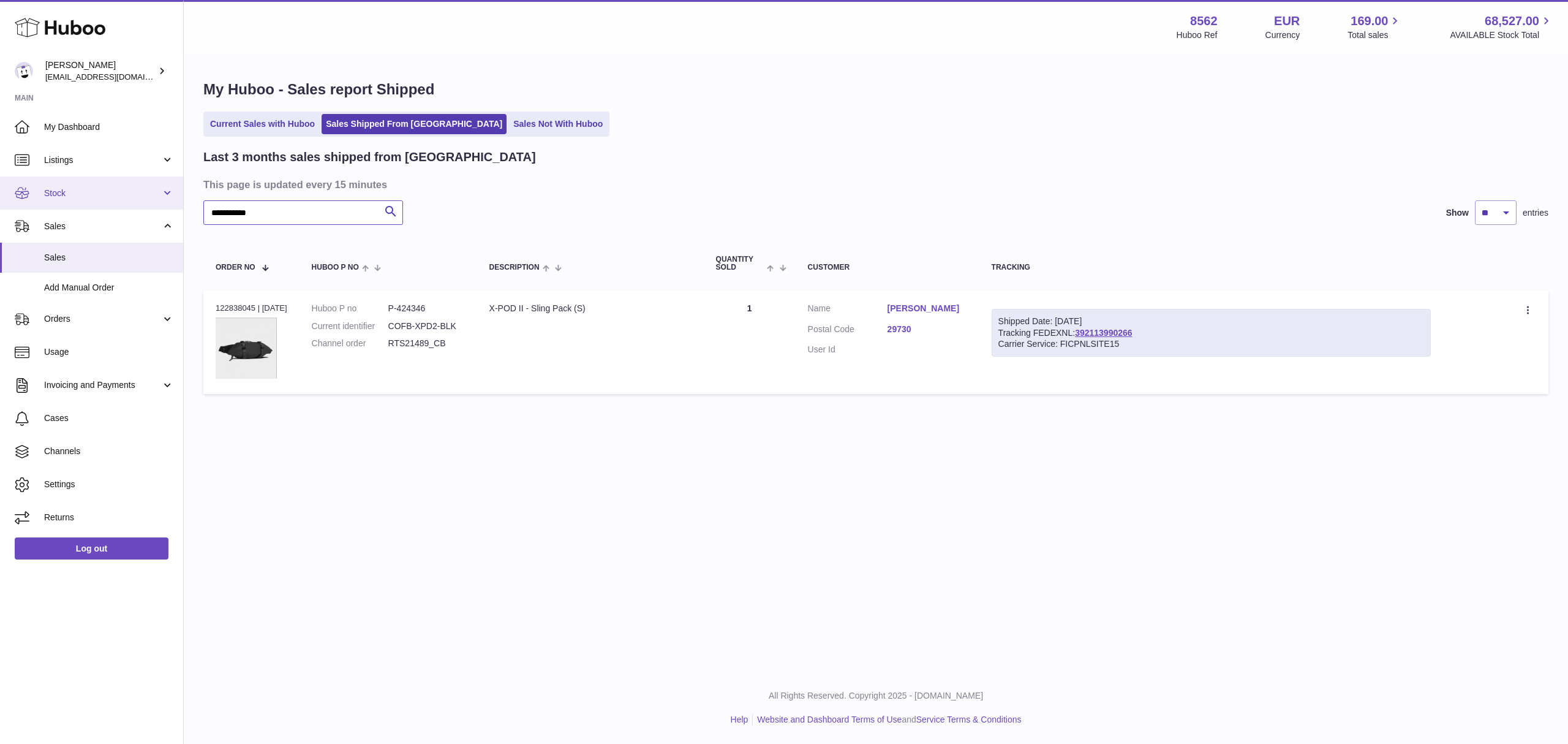
paste input "text"
drag, startPoint x: 202, startPoint y: 206, endPoint x: 129, endPoint y: 205, distance: 73.0
click at [129, 205] on div "Huboo Fumi Suzuki [EMAIL_ADDRESS][DOMAIN_NAME] Main My Dashboard Listings Not w…" at bounding box center [784, 372] width 1568 height 744
paste input "text"
drag, startPoint x: 241, startPoint y: 205, endPoint x: 148, endPoint y: 197, distance: 93.3
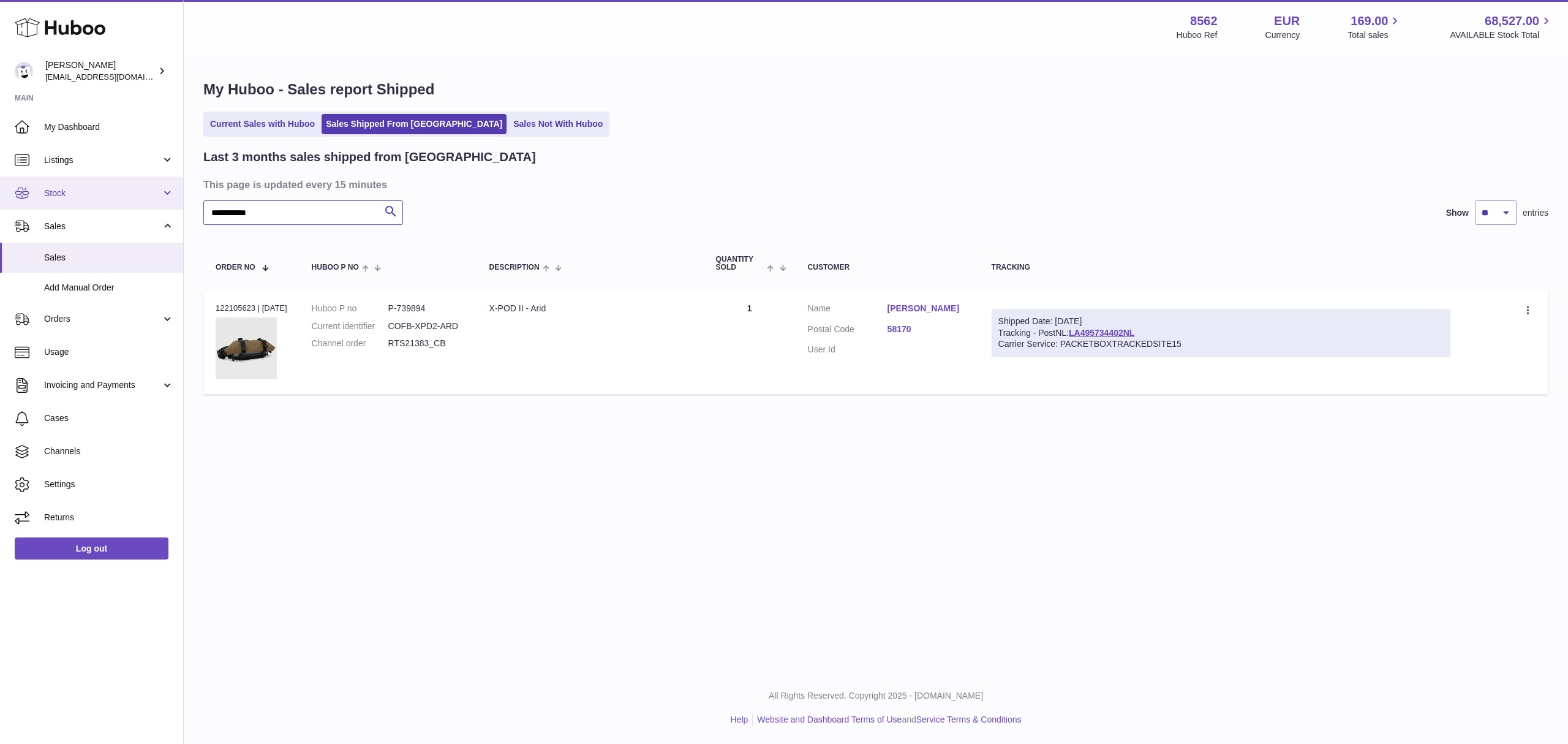
click at [148, 197] on div "Huboo Fumi Suzuki [EMAIL_ADDRESS][DOMAIN_NAME] Main My Dashboard Listings Not w…" at bounding box center [784, 372] width 1568 height 744
paste input "text"
drag, startPoint x: 258, startPoint y: 207, endPoint x: 145, endPoint y: 202, distance: 113.1
click at [145, 202] on div "Huboo Fumi Suzuki [EMAIL_ADDRESS][DOMAIN_NAME] Main My Dashboard Listings Not w…" at bounding box center [784, 372] width 1568 height 744
paste input "text"
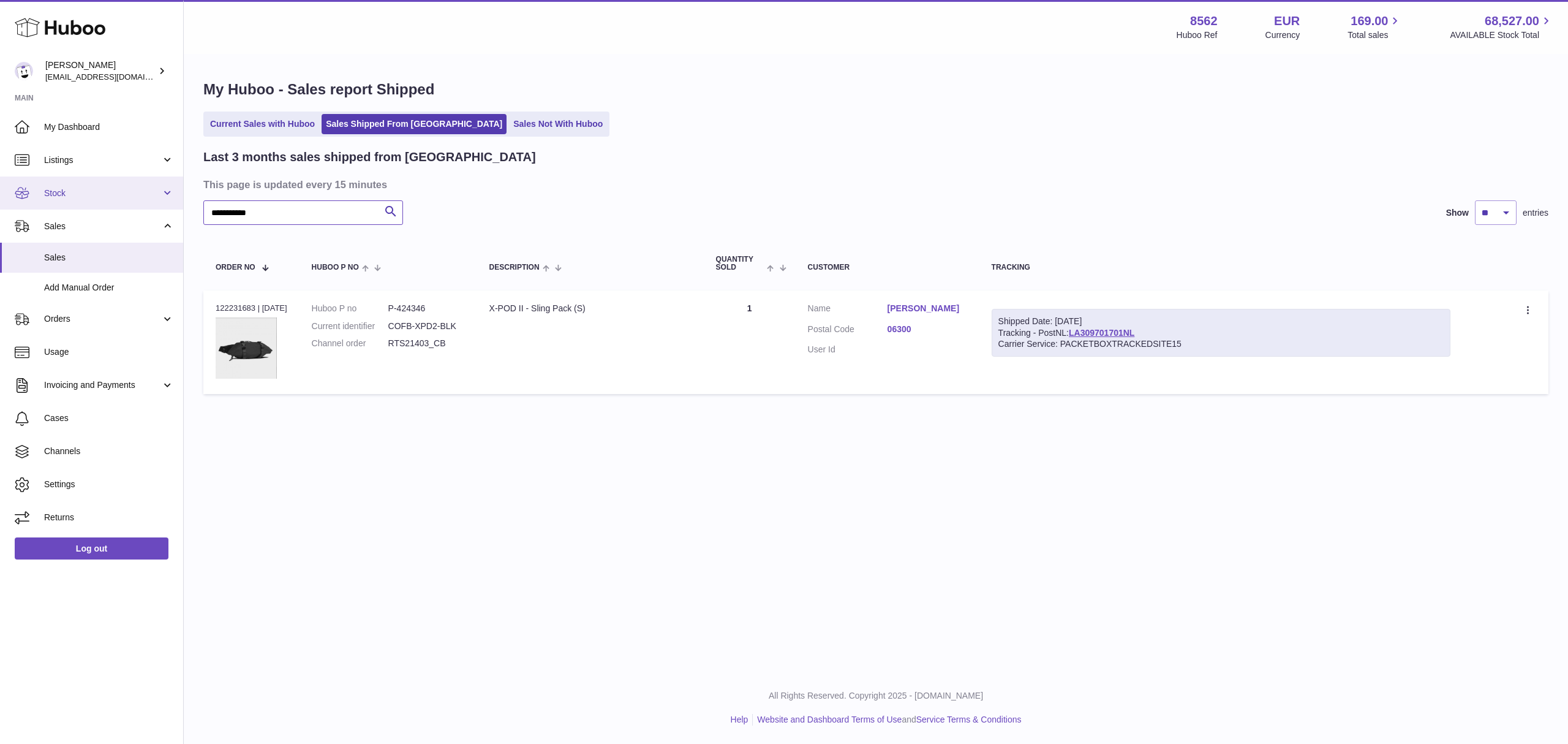
drag, startPoint x: 304, startPoint y: 213, endPoint x: 131, endPoint y: 202, distance: 173.3
click at [131, 202] on div "Huboo Fumi Suzuki [EMAIL_ADDRESS][DOMAIN_NAME] Main My Dashboard Listings Not w…" at bounding box center [784, 372] width 1568 height 744
paste input "text"
drag, startPoint x: 280, startPoint y: 213, endPoint x: 192, endPoint y: 213, distance: 88.0
click at [192, 213] on div "**********" at bounding box center [875, 240] width 1385 height 370
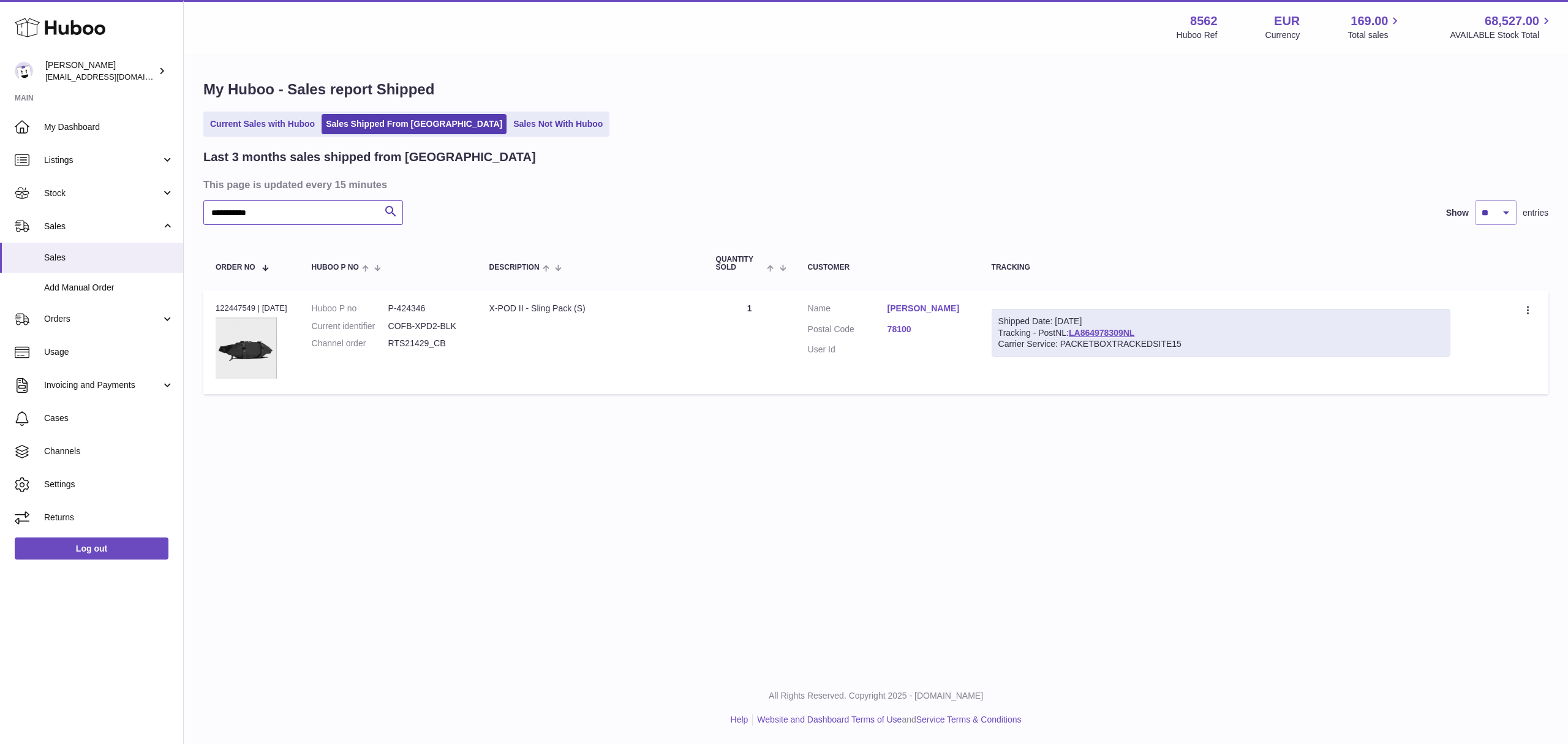
paste input "text"
drag, startPoint x: 309, startPoint y: 212, endPoint x: 174, endPoint y: 202, distance: 135.4
click at [174, 202] on div "Huboo Fumi Suzuki [EMAIL_ADDRESS][DOMAIN_NAME] Main My Dashboard Listings Not w…" at bounding box center [784, 372] width 1568 height 744
paste input "text"
drag, startPoint x: 285, startPoint y: 214, endPoint x: 128, endPoint y: 203, distance: 157.4
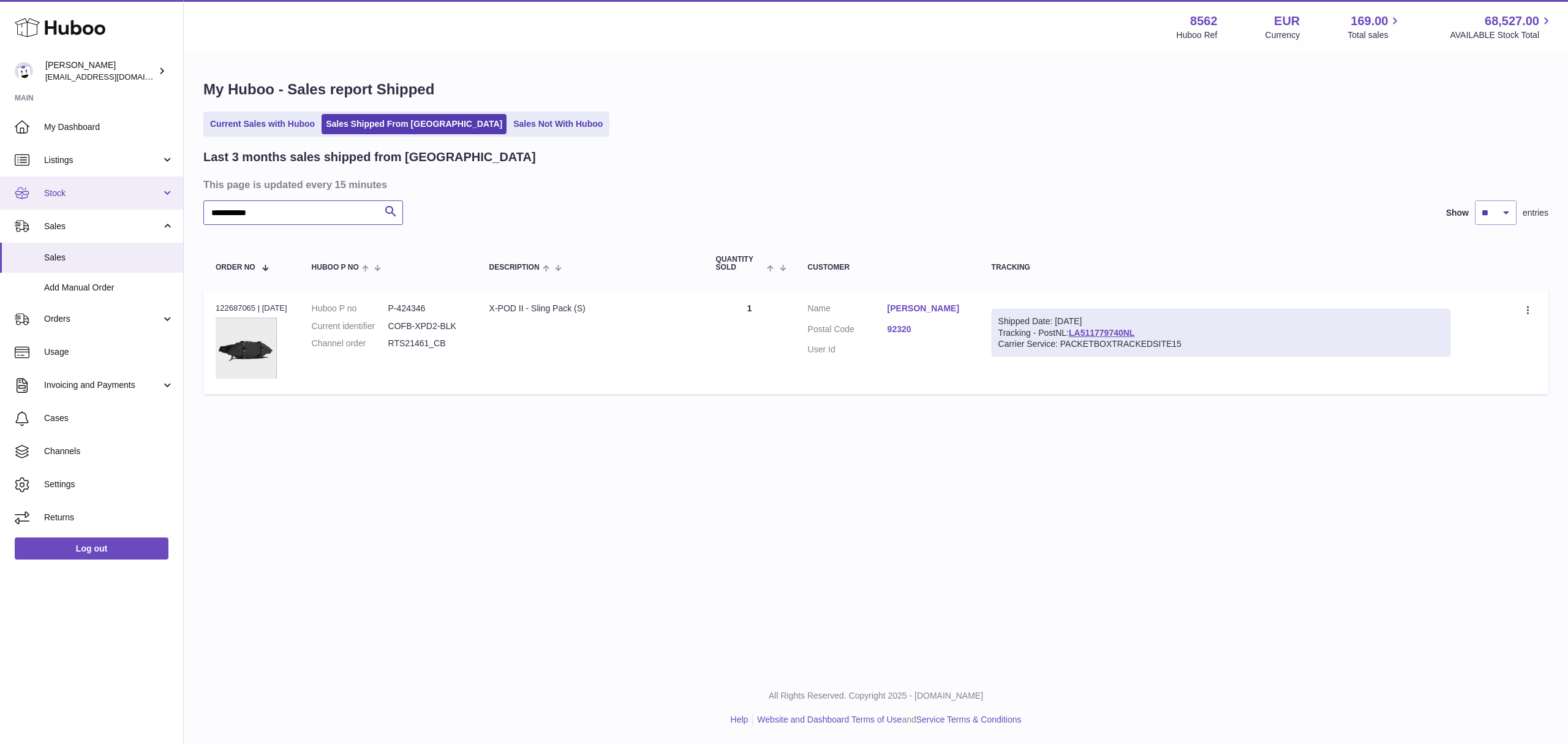
click at [128, 203] on div "Huboo Fumi Suzuki [EMAIL_ADDRESS][DOMAIN_NAME] Main My Dashboard Listings Not w…" at bounding box center [784, 372] width 1568 height 744
paste input "text"
drag, startPoint x: 270, startPoint y: 212, endPoint x: 172, endPoint y: 212, distance: 98.0
click at [172, 212] on div "Huboo Fumi Suzuki [EMAIL_ADDRESS][DOMAIN_NAME] Main My Dashboard Listings Not w…" at bounding box center [784, 372] width 1568 height 744
paste input "text"
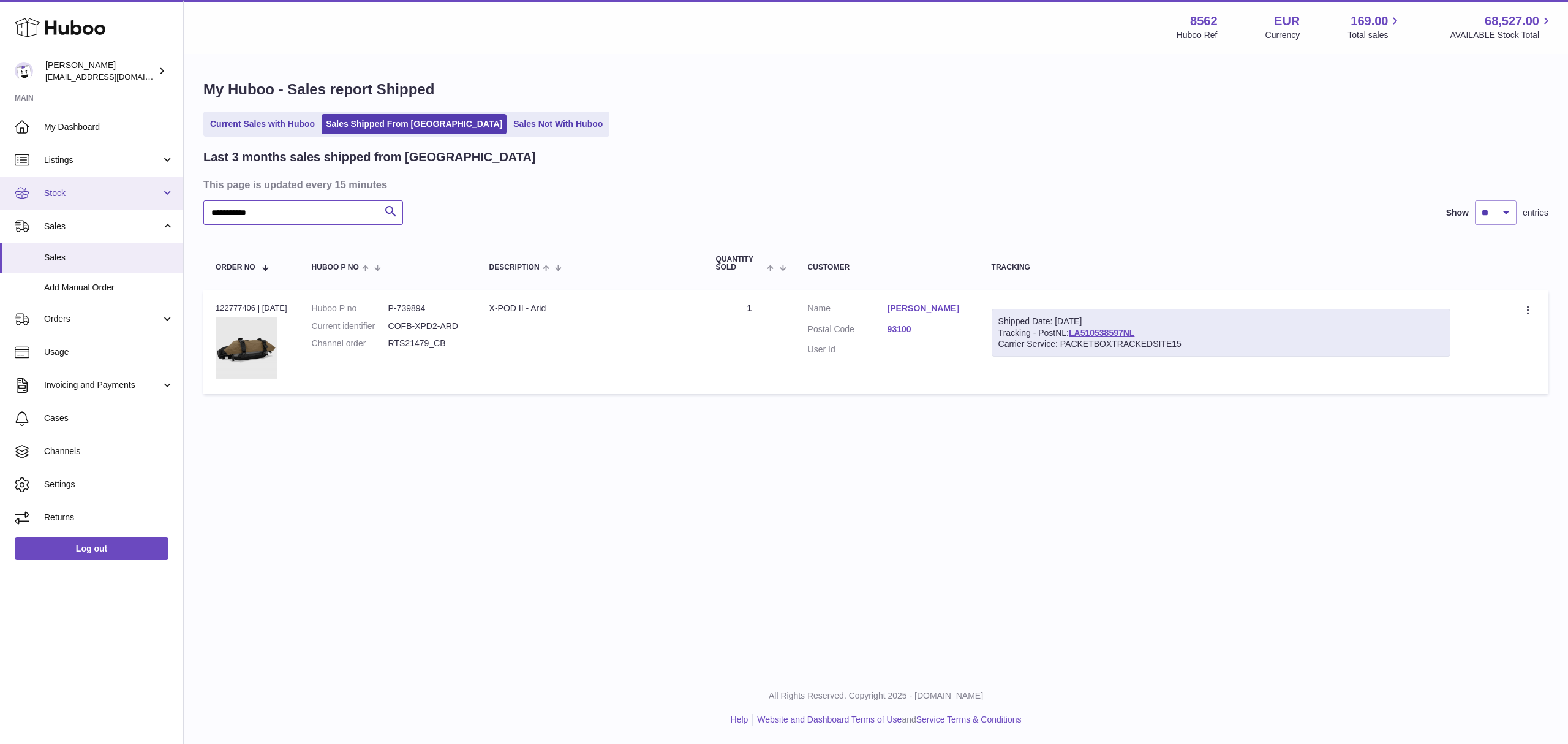
drag, startPoint x: 261, startPoint y: 212, endPoint x: 163, endPoint y: 207, distance: 98.1
click at [163, 207] on div "Huboo Fumi Suzuki [EMAIL_ADDRESS][DOMAIN_NAME] Main My Dashboard Listings Not w…" at bounding box center [784, 372] width 1568 height 744
paste input "text"
drag, startPoint x: 359, startPoint y: 219, endPoint x: 291, endPoint y: 213, distance: 68.3
click at [358, 219] on input "**********" at bounding box center [302, 212] width 200 height 24
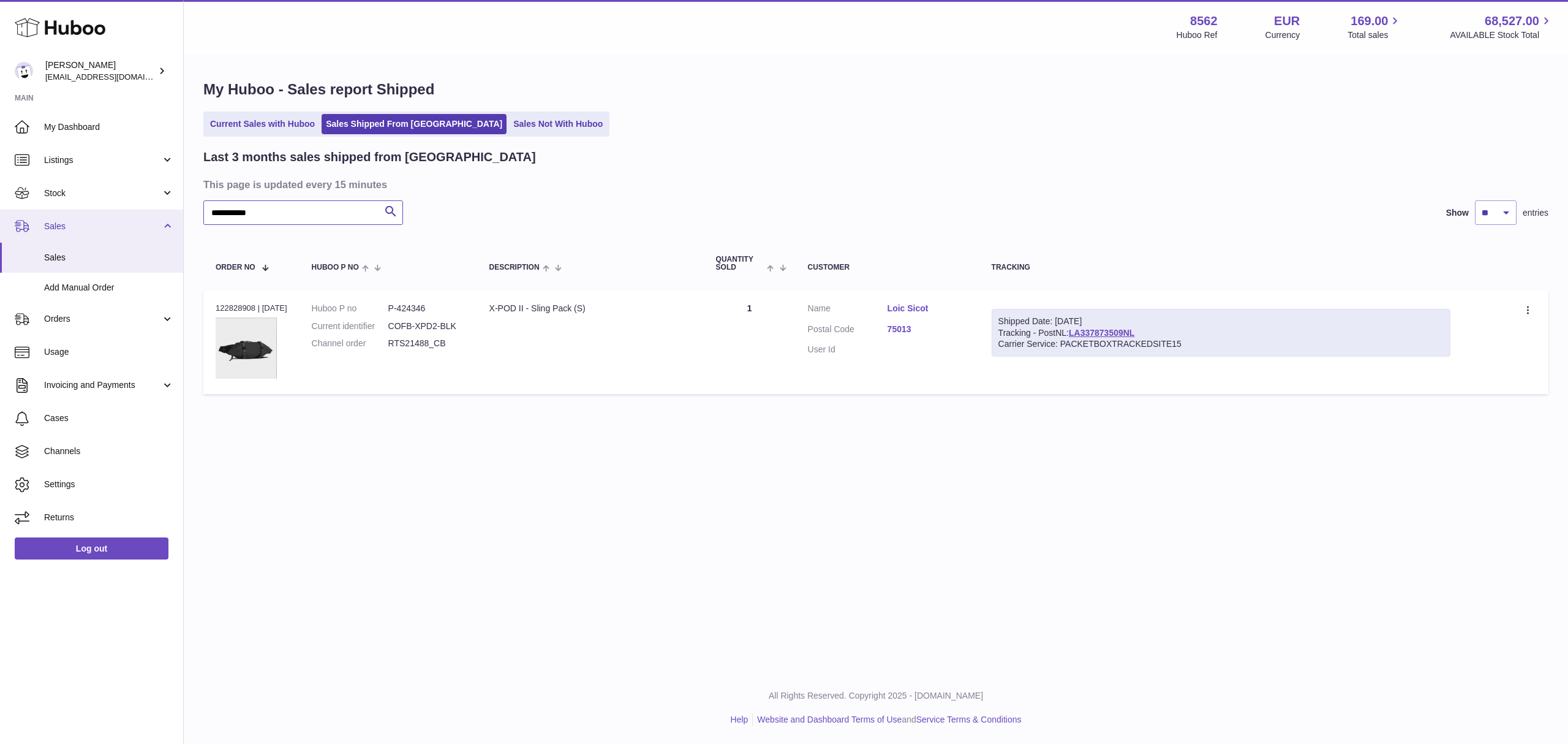
drag, startPoint x: 290, startPoint y: 213, endPoint x: 157, endPoint y: 212, distance: 133.0
click at [157, 212] on div "Huboo Fumi Suzuki [EMAIL_ADDRESS][DOMAIN_NAME] Main My Dashboard Listings Not w…" at bounding box center [784, 372] width 1568 height 744
paste input "text"
drag, startPoint x: 272, startPoint y: 213, endPoint x: 187, endPoint y: 211, distance: 85.0
click at [187, 211] on div "**********" at bounding box center [875, 240] width 1385 height 370
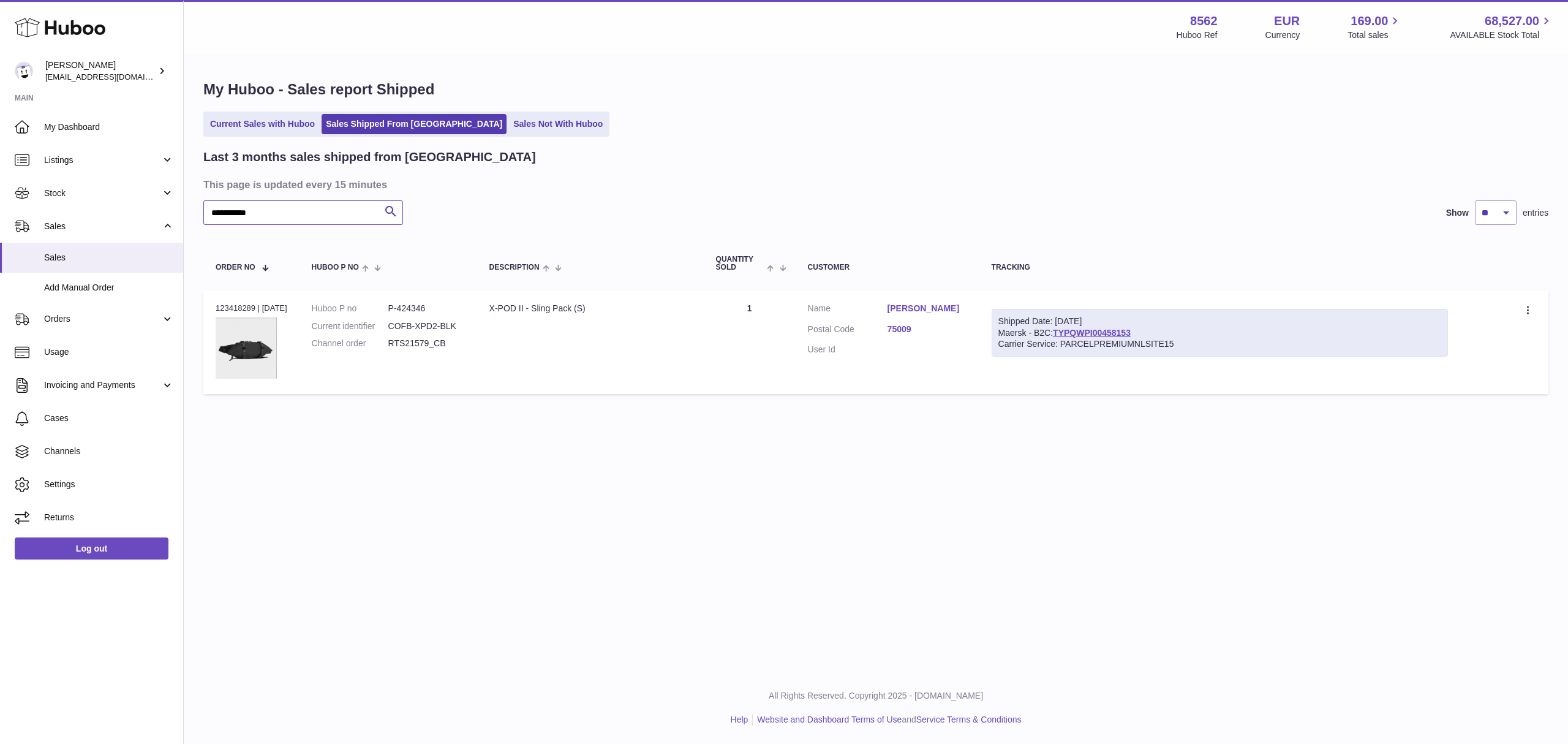
paste input "text"
click at [126, 212] on div "Huboo Fumi Suzuki [EMAIL_ADDRESS][DOMAIN_NAME] Main My Dashboard Listings Not w…" at bounding box center [784, 372] width 1568 height 744
paste input "text"
drag, startPoint x: 194, startPoint y: 209, endPoint x: 133, endPoint y: 202, distance: 61.4
click at [138, 204] on div "Huboo Fumi Suzuki [EMAIL_ADDRESS][DOMAIN_NAME] Main My Dashboard Listings Not w…" at bounding box center [784, 372] width 1568 height 744
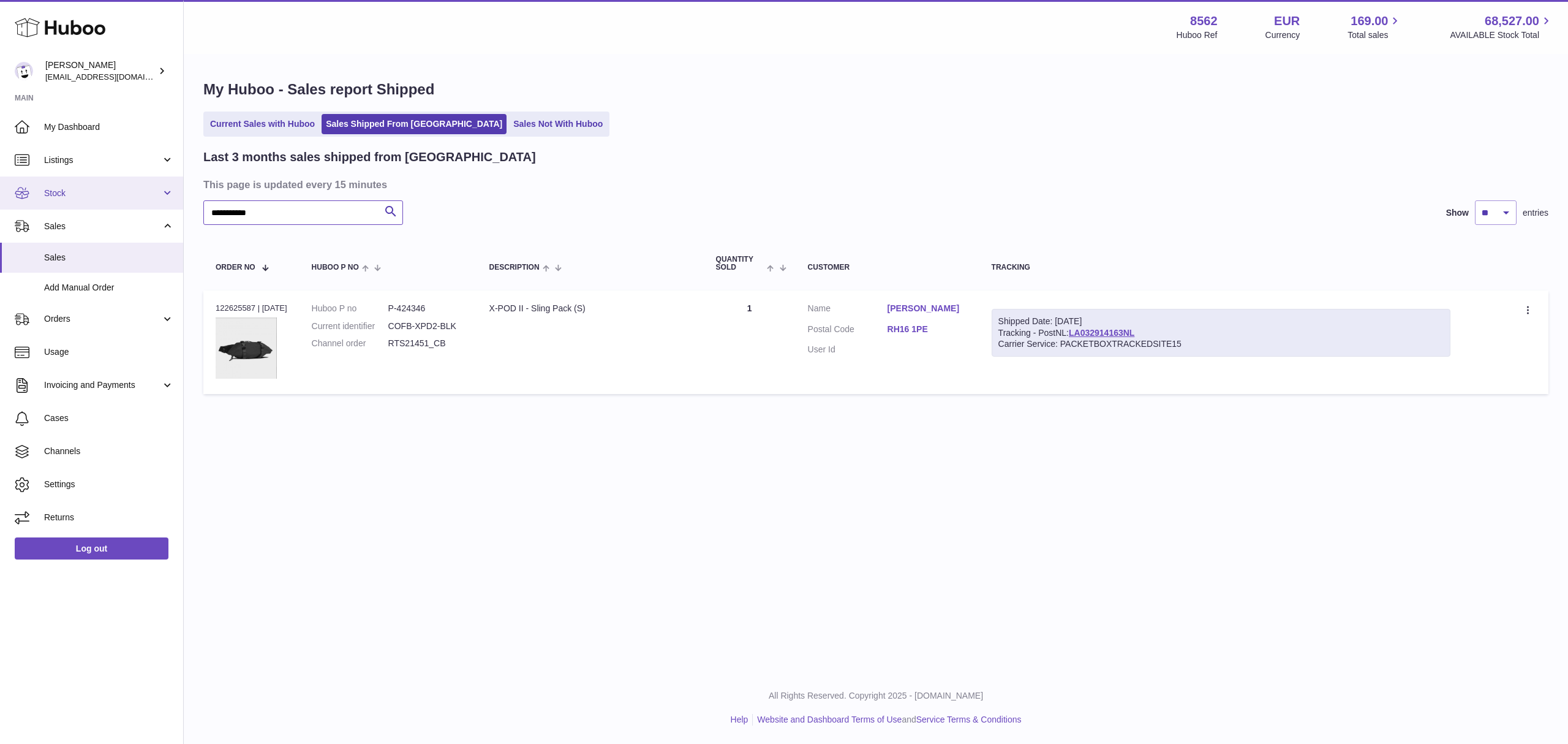
paste input "text"
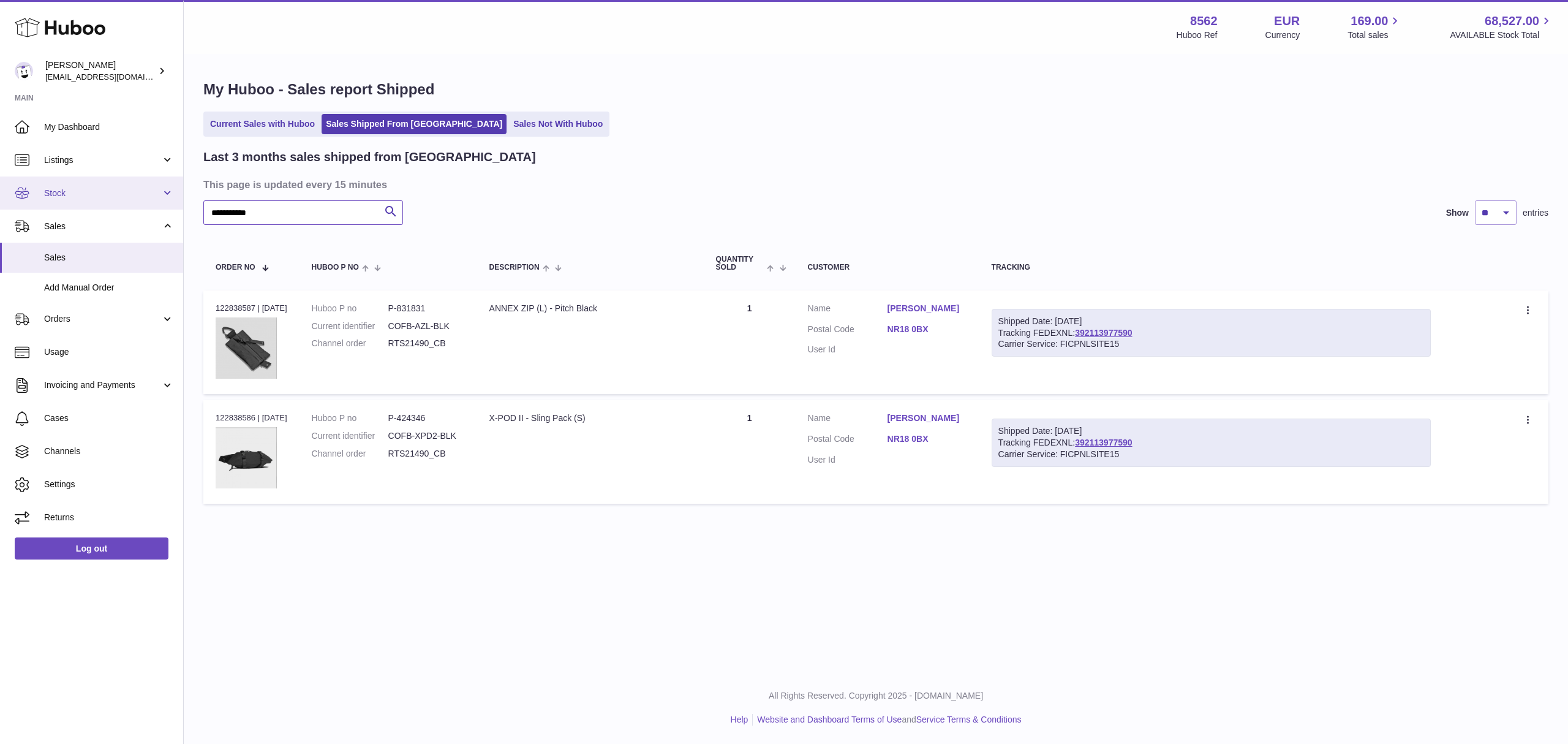
drag, startPoint x: 298, startPoint y: 211, endPoint x: 131, endPoint y: 199, distance: 167.4
click at [131, 199] on div "Huboo Fumi Suzuki [EMAIL_ADDRESS][DOMAIN_NAME] Main My Dashboard Listings Not w…" at bounding box center [784, 372] width 1568 height 744
paste input "text"
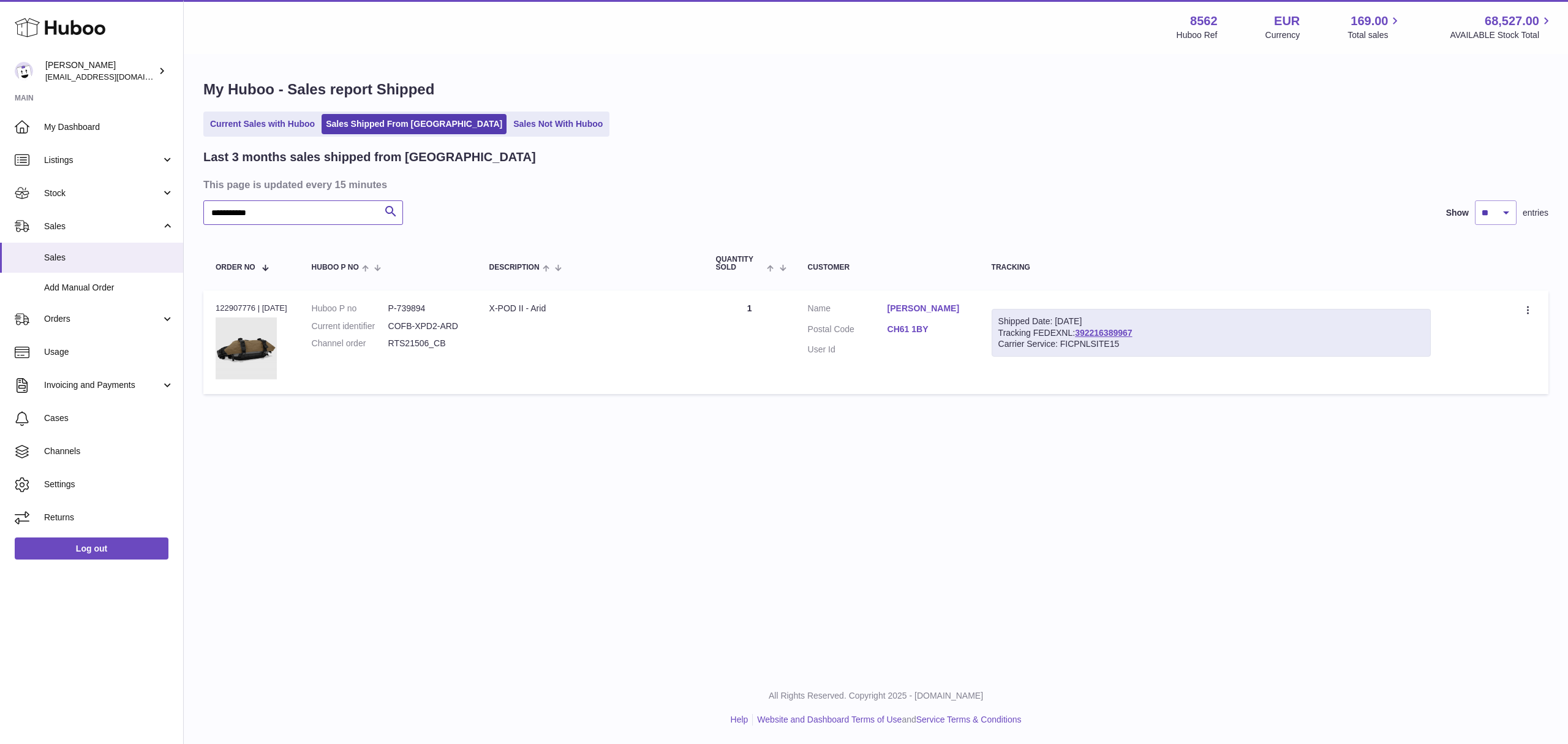
drag, startPoint x: 298, startPoint y: 207, endPoint x: 186, endPoint y: 196, distance: 112.5
click at [183, 199] on div "**********" at bounding box center [875, 240] width 1385 height 370
paste input "text"
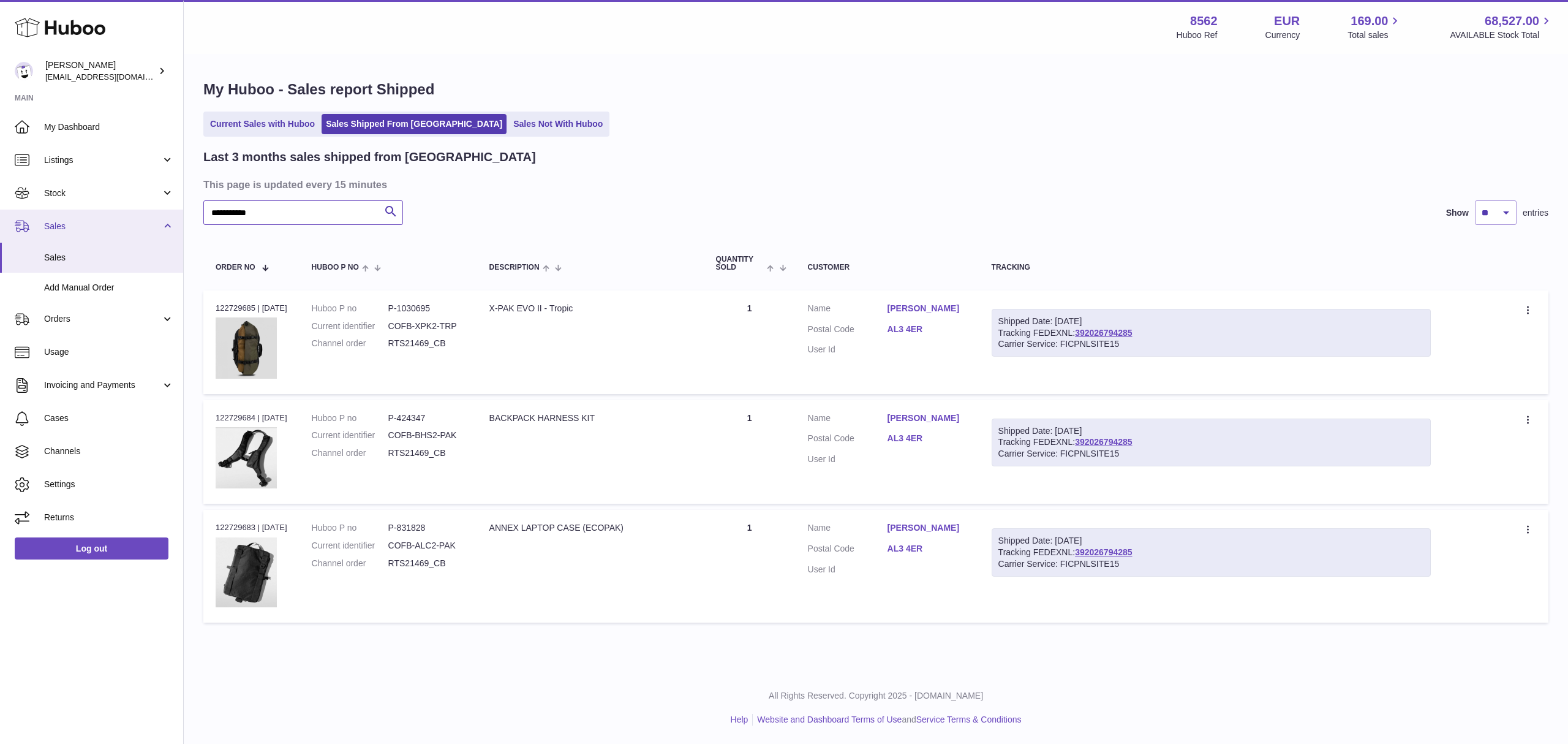
drag, startPoint x: 289, startPoint y: 215, endPoint x: 148, endPoint y: 210, distance: 141.1
click at [148, 210] on div "Huboo Fumi Suzuki [EMAIL_ADDRESS][DOMAIN_NAME] Main My Dashboard Listings Not w…" at bounding box center [784, 372] width 1568 height 744
paste input "text"
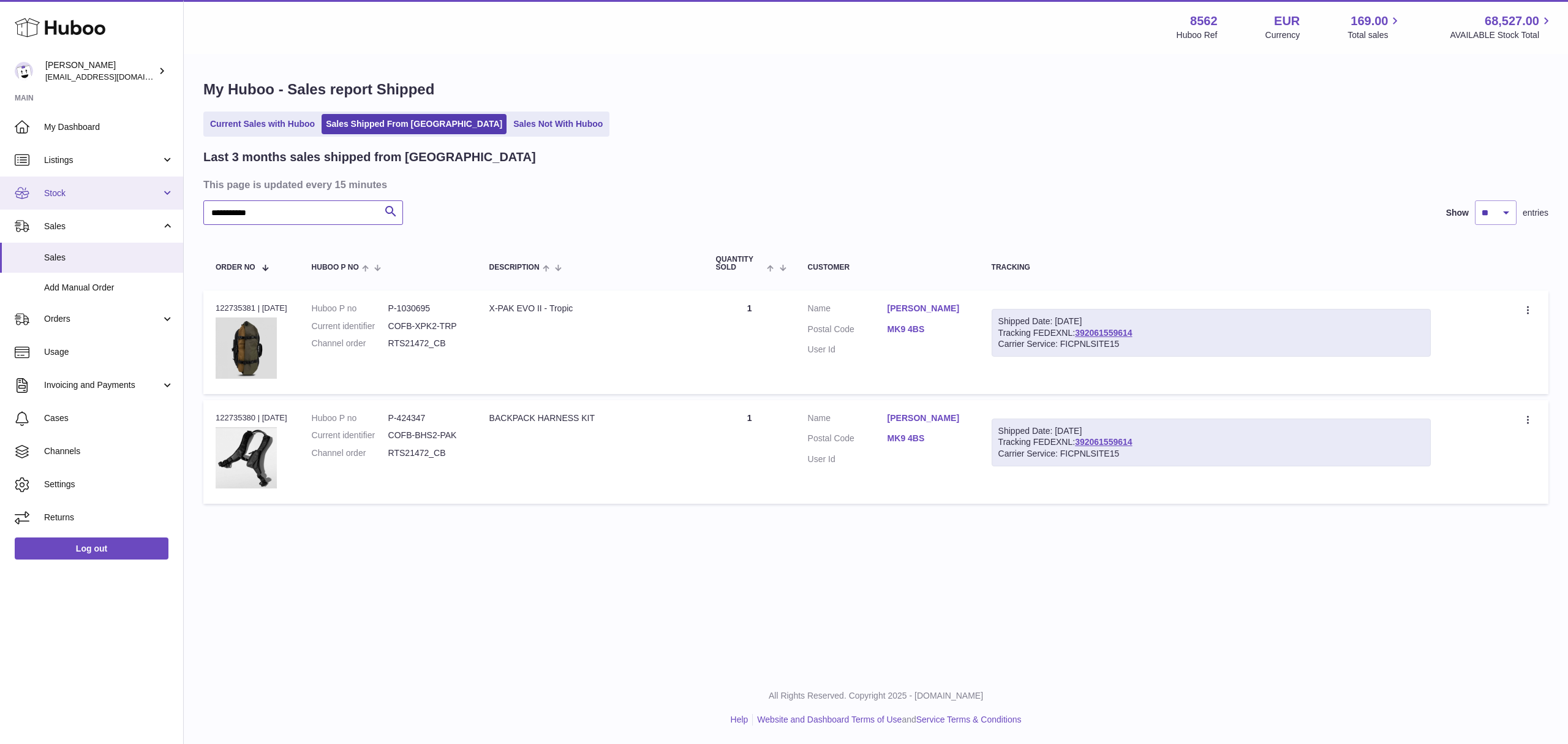
drag, startPoint x: 250, startPoint y: 207, endPoint x: 129, endPoint y: 201, distance: 121.1
click at [129, 201] on div "Huboo Fumi Suzuki [EMAIL_ADDRESS][DOMAIN_NAME] Main My Dashboard Listings Not w…" at bounding box center [784, 372] width 1568 height 744
paste input "text"
drag, startPoint x: 287, startPoint y: 207, endPoint x: 141, endPoint y: 186, distance: 147.5
click at [114, 195] on div "Huboo Fumi Suzuki [EMAIL_ADDRESS][DOMAIN_NAME] Main My Dashboard Listings Not w…" at bounding box center [784, 372] width 1568 height 744
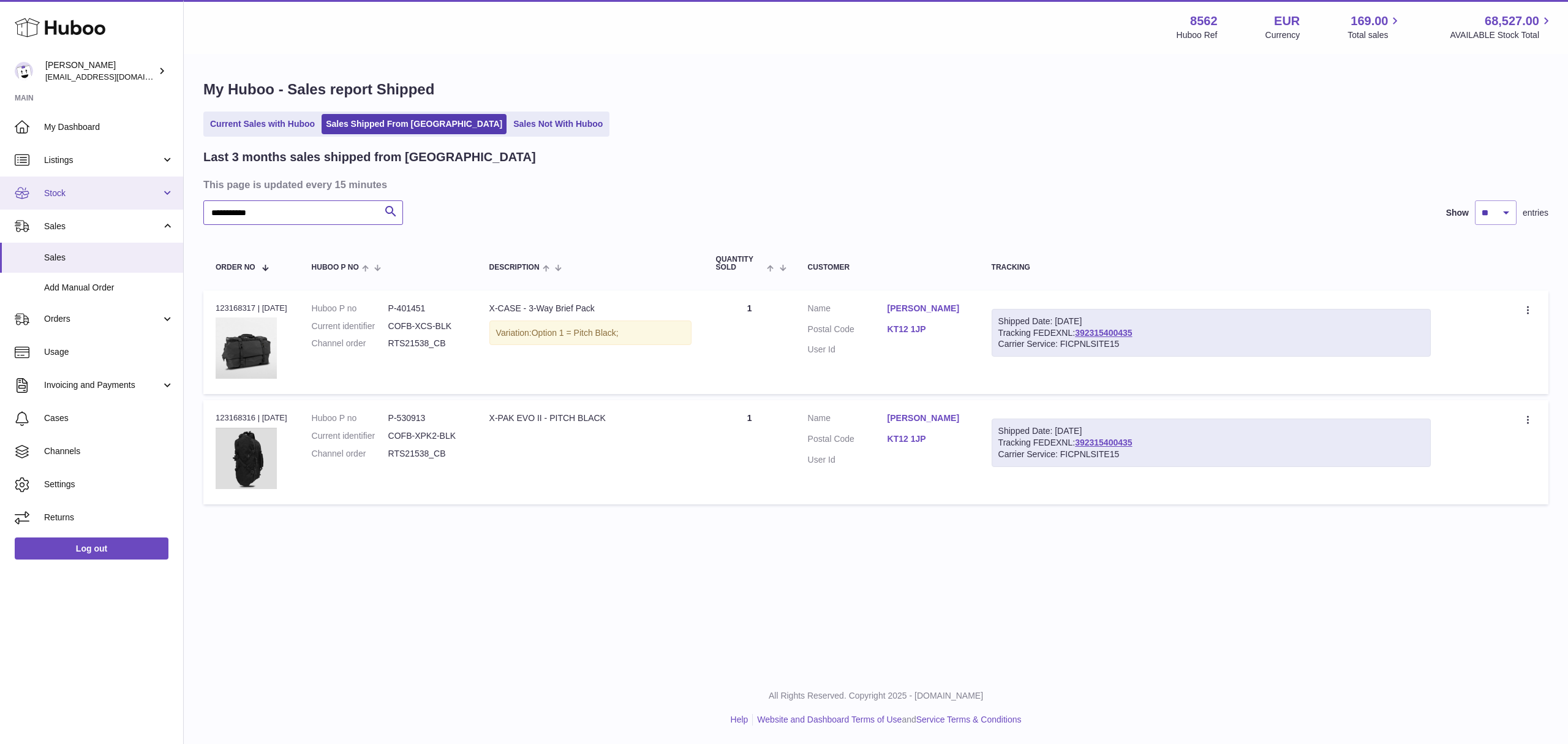
paste input "text"
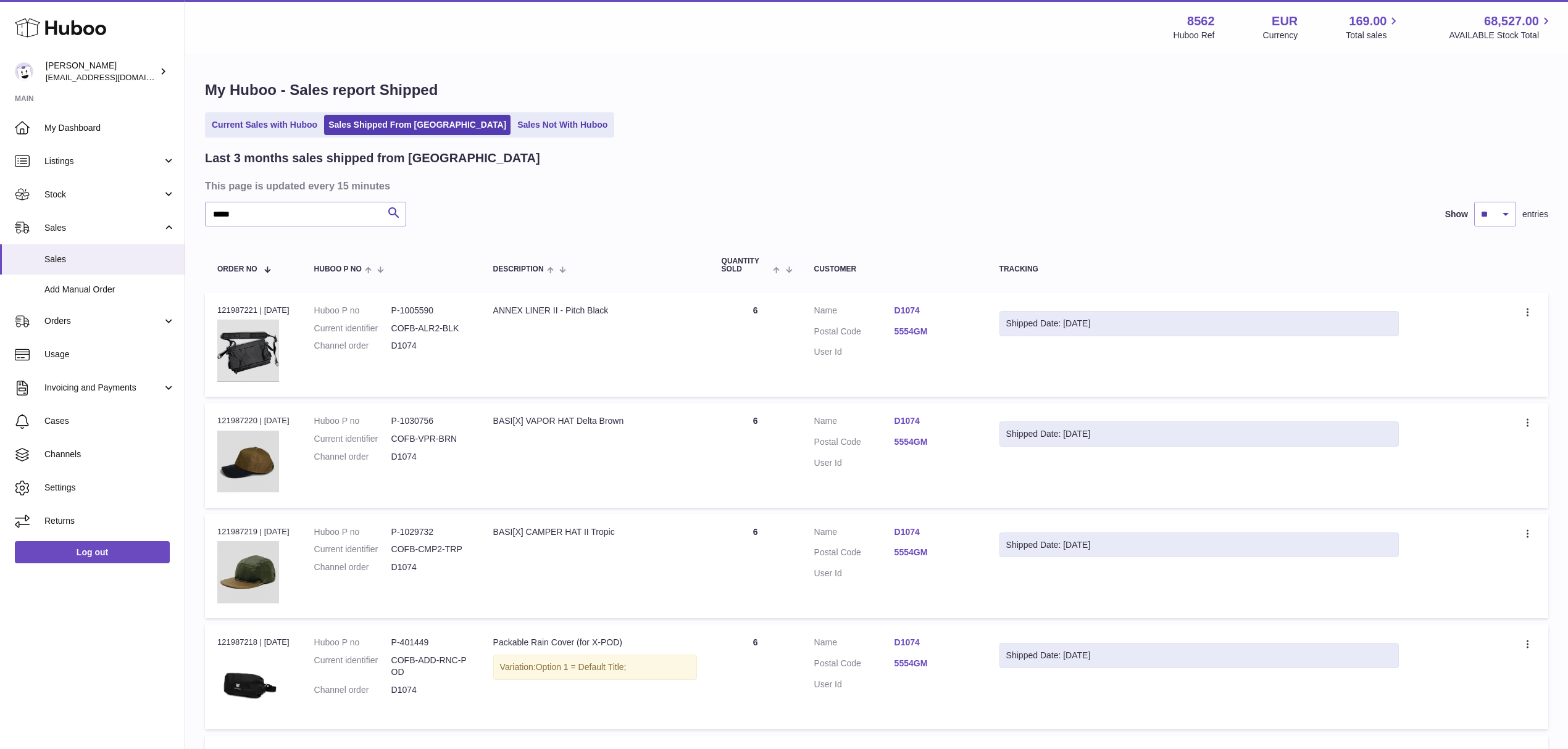
click at [913, 337] on dd "5554GM" at bounding box center [935, 333] width 81 height 15
click at [914, 334] on link "5554GM" at bounding box center [935, 332] width 81 height 12
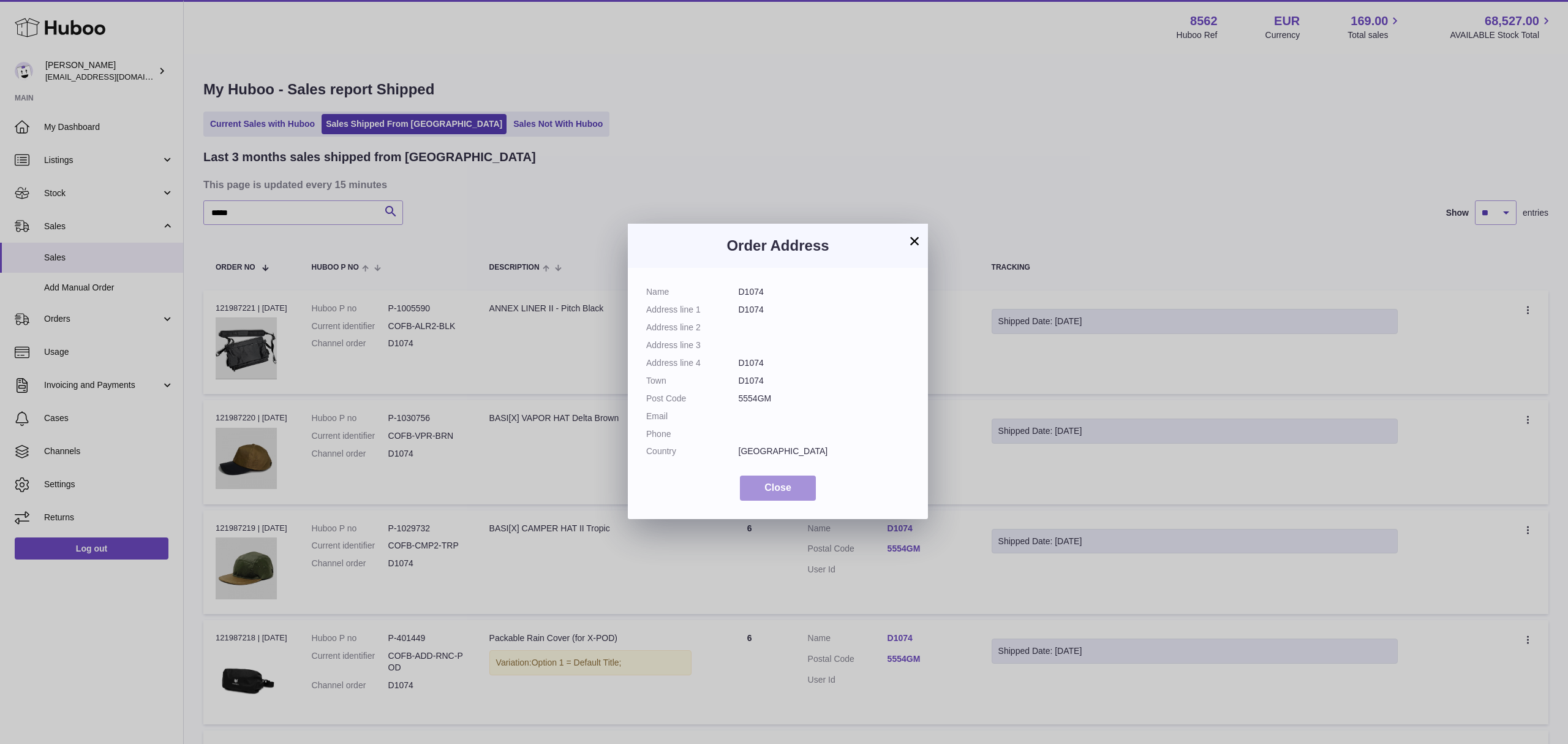
click at [799, 491] on button "Close" at bounding box center [778, 488] width 76 height 25
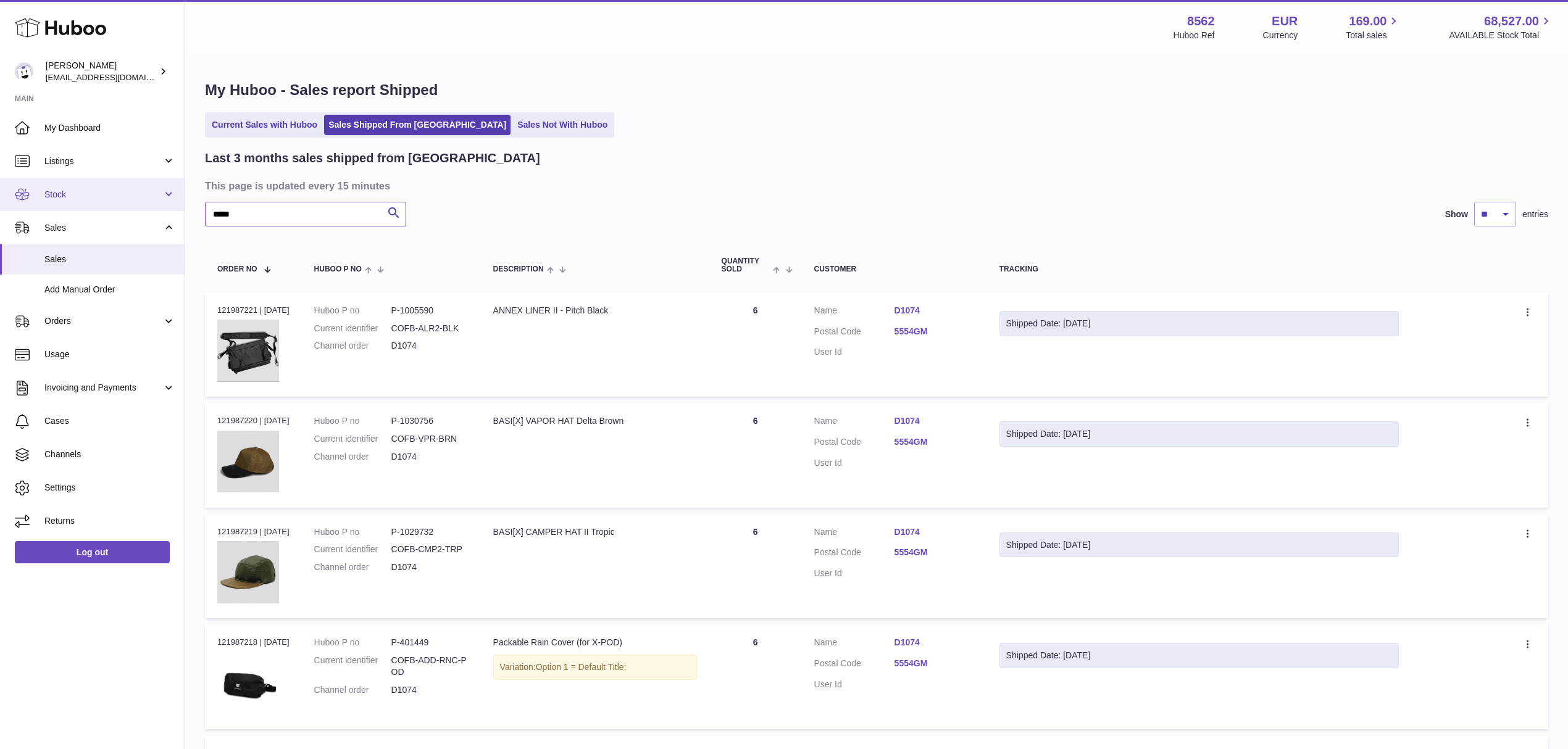
drag, startPoint x: 277, startPoint y: 207, endPoint x: 153, endPoint y: 208, distance: 124.0
click at [153, 208] on div "Huboo Fumi Suzuki [EMAIL_ADDRESS][DOMAIN_NAME] Main My Dashboard Listings Not w…" at bounding box center [784, 642] width 1568 height 1285
paste input "******"
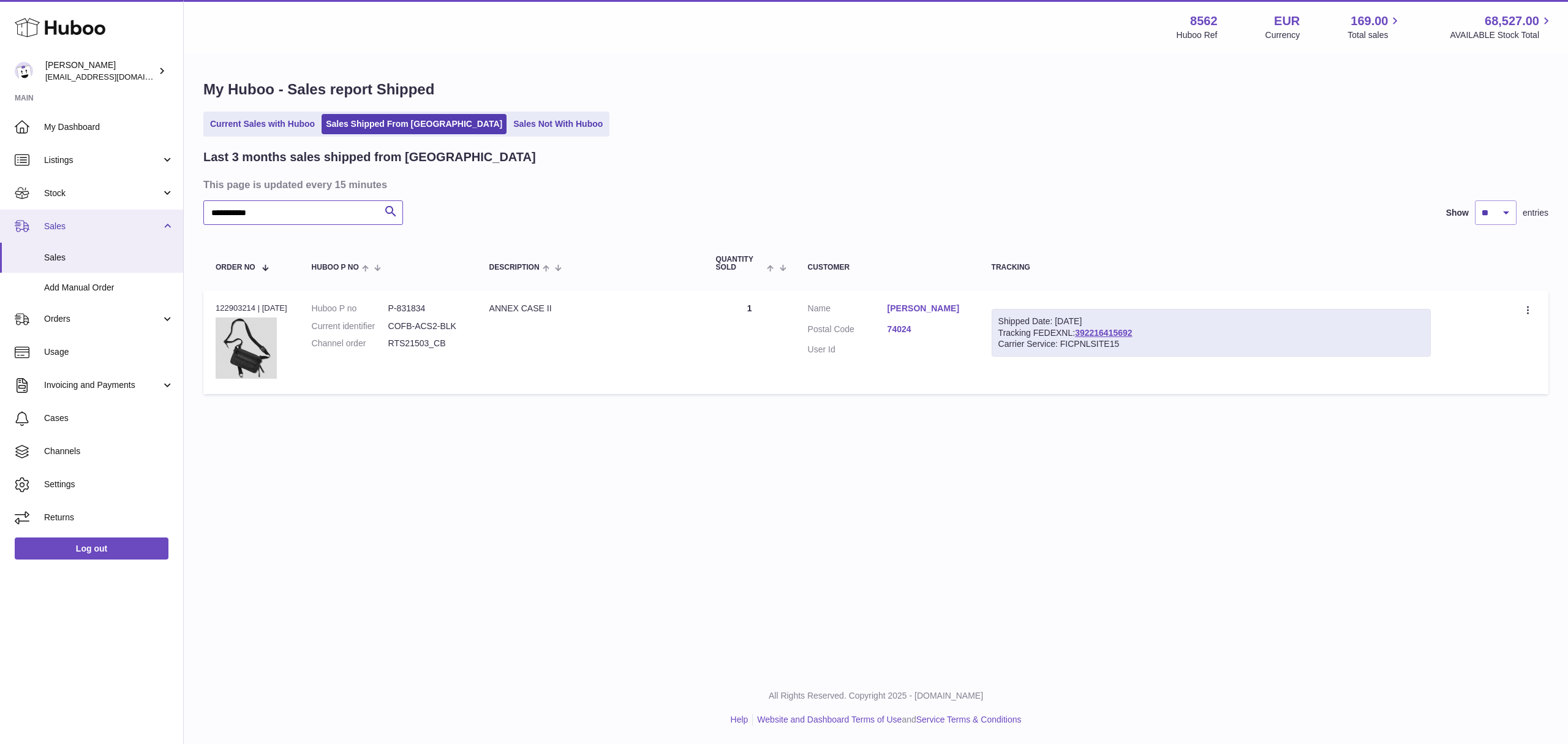
drag, startPoint x: 310, startPoint y: 219, endPoint x: 131, endPoint y: 217, distance: 179.0
click at [131, 217] on div "Huboo Fumi Suzuki [EMAIL_ADDRESS][DOMAIN_NAME] Main My Dashboard Listings Not w…" at bounding box center [784, 372] width 1568 height 744
paste input "text"
drag, startPoint x: 281, startPoint y: 212, endPoint x: 104, endPoint y: 206, distance: 177.1
click at [104, 206] on div "Huboo Fumi Suzuki [EMAIL_ADDRESS][DOMAIN_NAME] Main My Dashboard Listings Not w…" at bounding box center [784, 372] width 1568 height 744
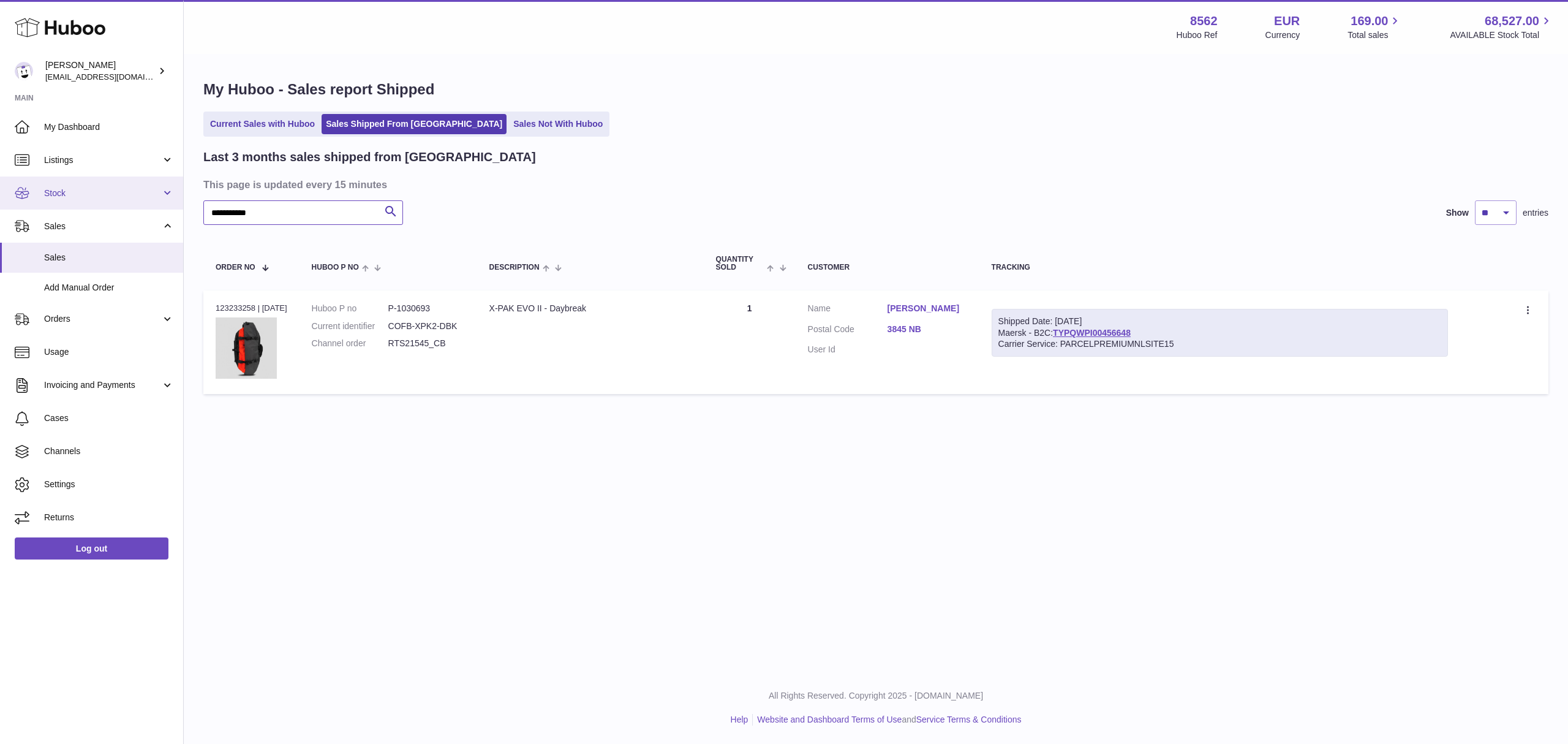
paste input "text"
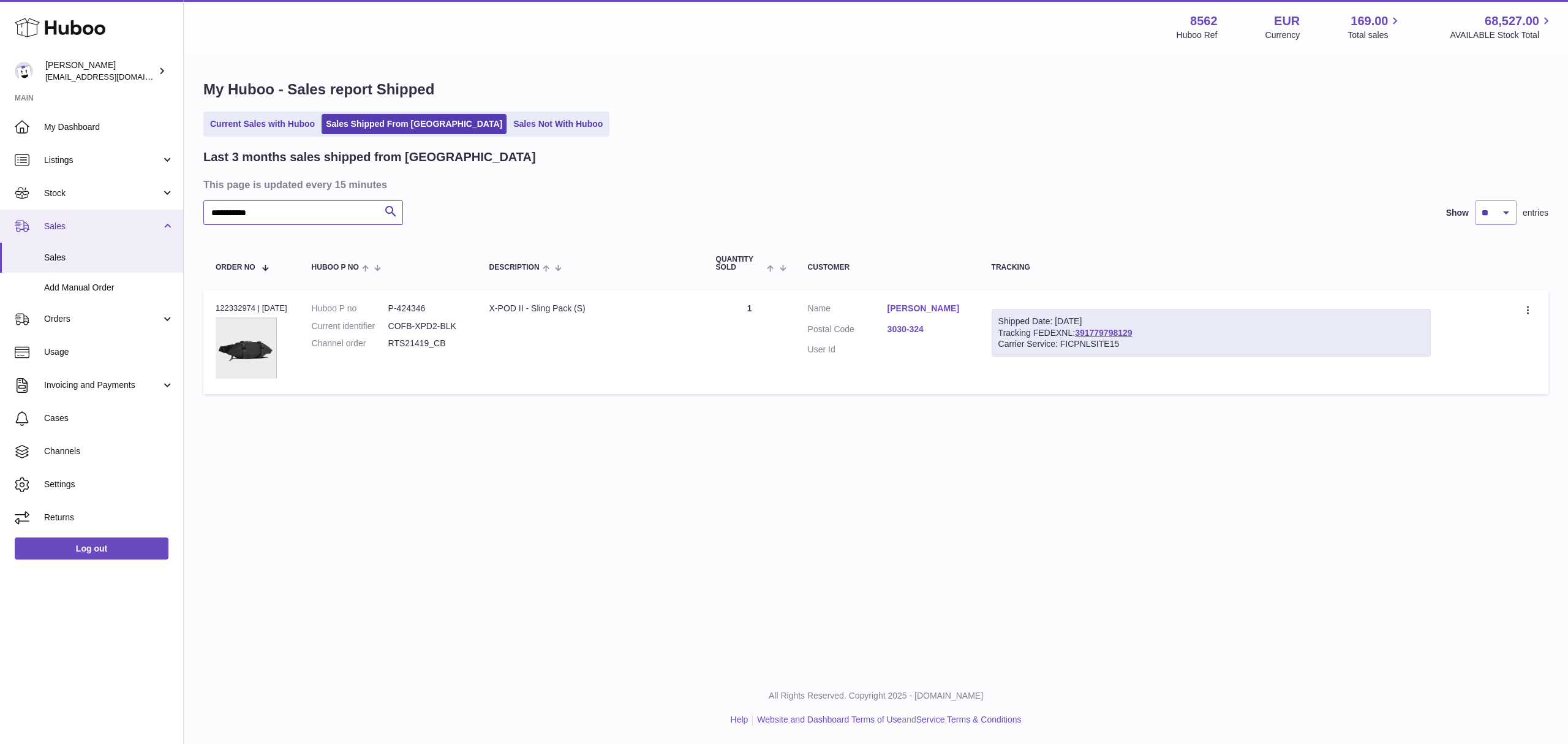
drag, startPoint x: 272, startPoint y: 214, endPoint x: 144, endPoint y: 212, distance: 128.0
click at [144, 212] on div "Huboo Fumi Suzuki [EMAIL_ADDRESS][DOMAIN_NAME] Main My Dashboard Listings Not w…" at bounding box center [784, 372] width 1568 height 744
paste input "text"
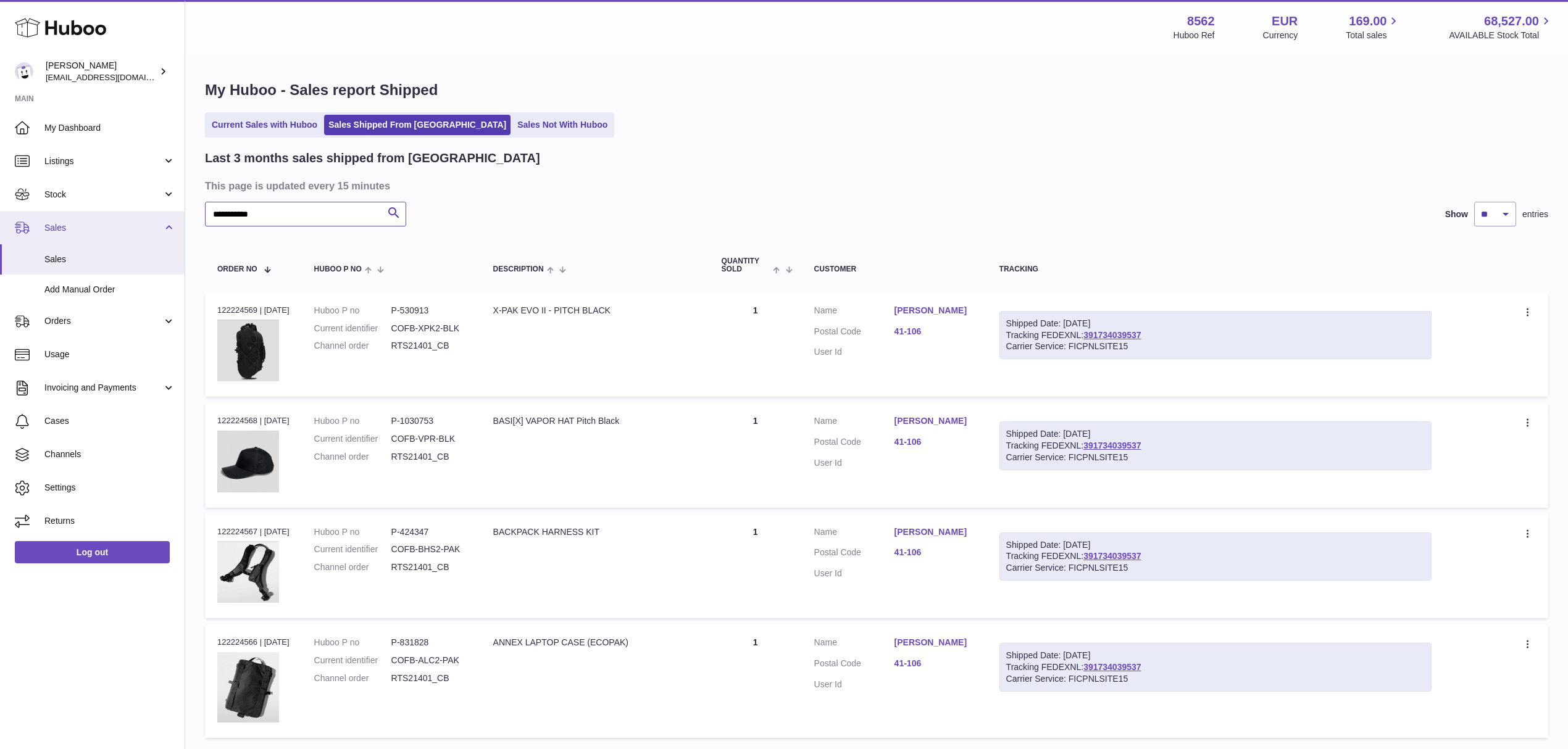
drag, startPoint x: 303, startPoint y: 212, endPoint x: 161, endPoint y: 212, distance: 142.0
click at [161, 212] on div "Huboo Fumi Suzuki [EMAIL_ADDRESS][DOMAIN_NAME] Main My Dashboard Listings Not w…" at bounding box center [784, 421] width 1568 height 841
paste input "text"
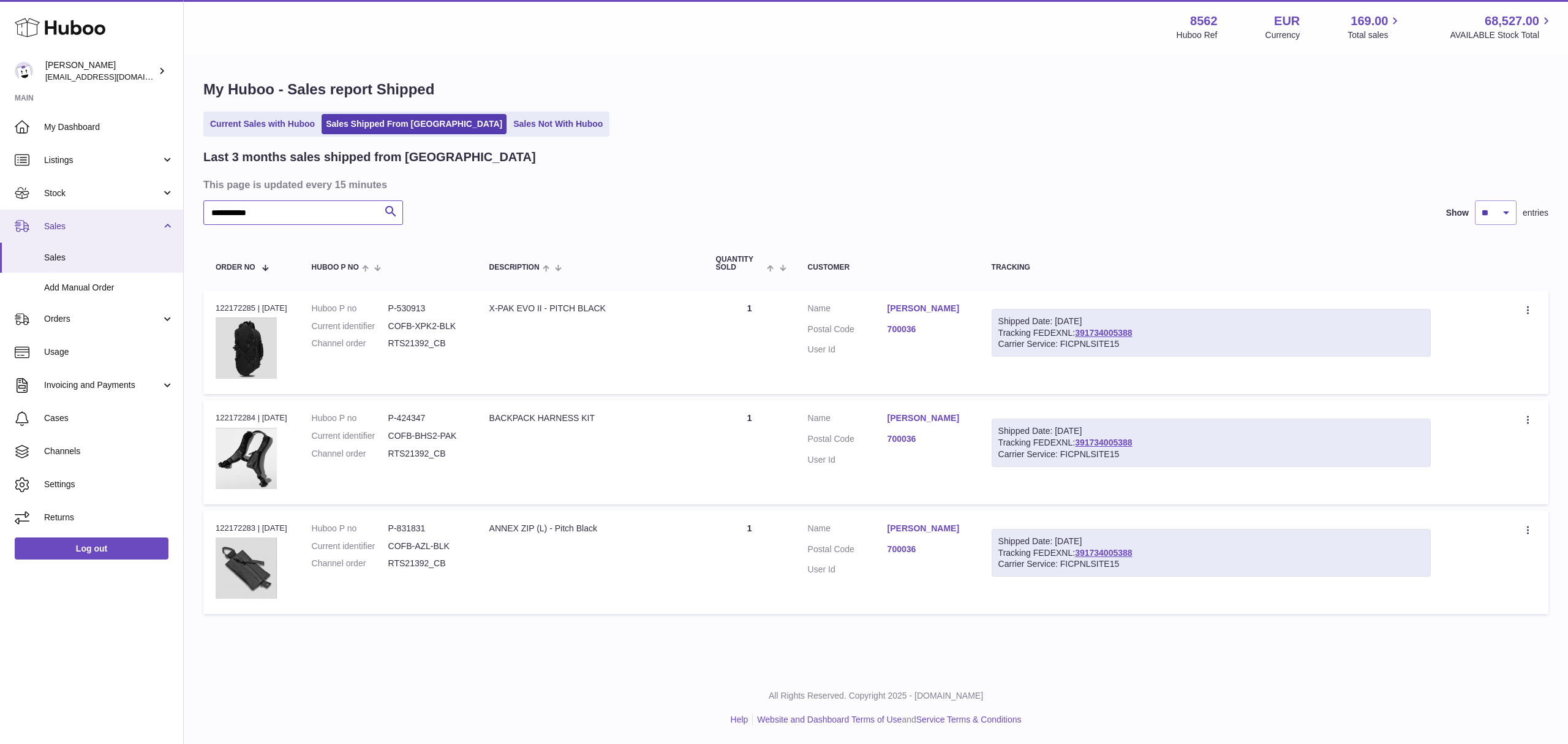
drag, startPoint x: 261, startPoint y: 211, endPoint x: 143, endPoint y: 212, distance: 118.0
click at [143, 212] on div "Huboo Fumi Suzuki [EMAIL_ADDRESS][DOMAIN_NAME] Main My Dashboard Listings Not w…" at bounding box center [784, 372] width 1568 height 744
paste input "text"
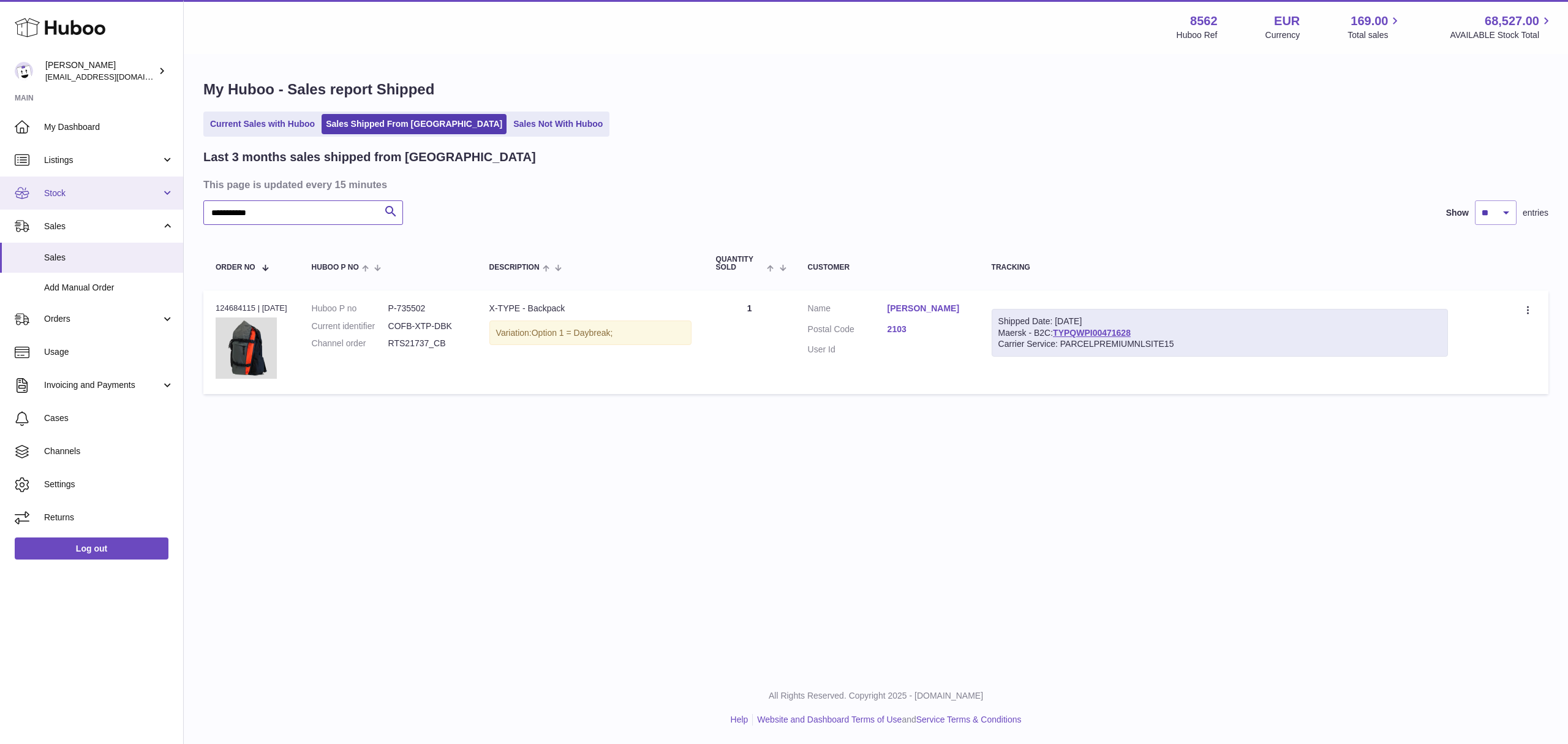
drag, startPoint x: 282, startPoint y: 201, endPoint x: 172, endPoint y: 205, distance: 110.1
click at [172, 205] on div "Huboo Fumi Suzuki [EMAIL_ADDRESS][DOMAIN_NAME] Main My Dashboard Listings Not w…" at bounding box center [784, 372] width 1568 height 744
paste input "text"
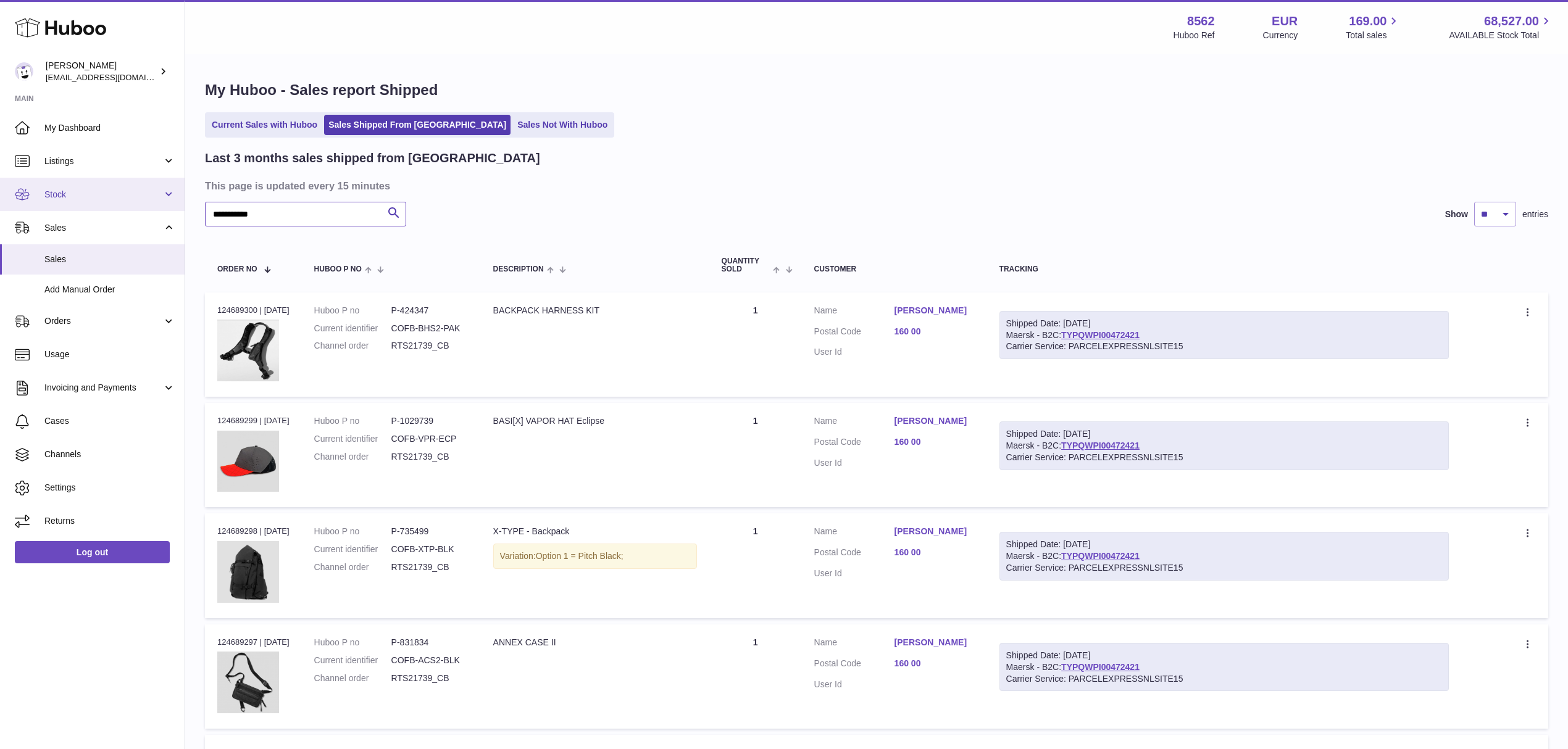
drag, startPoint x: 289, startPoint y: 211, endPoint x: 134, endPoint y: 208, distance: 155.0
click at [134, 208] on div "Huboo Fumi Suzuki [EMAIL_ADDRESS][DOMAIN_NAME] Main My Dashboard Listings Not w…" at bounding box center [784, 471] width 1568 height 943
paste input "text"
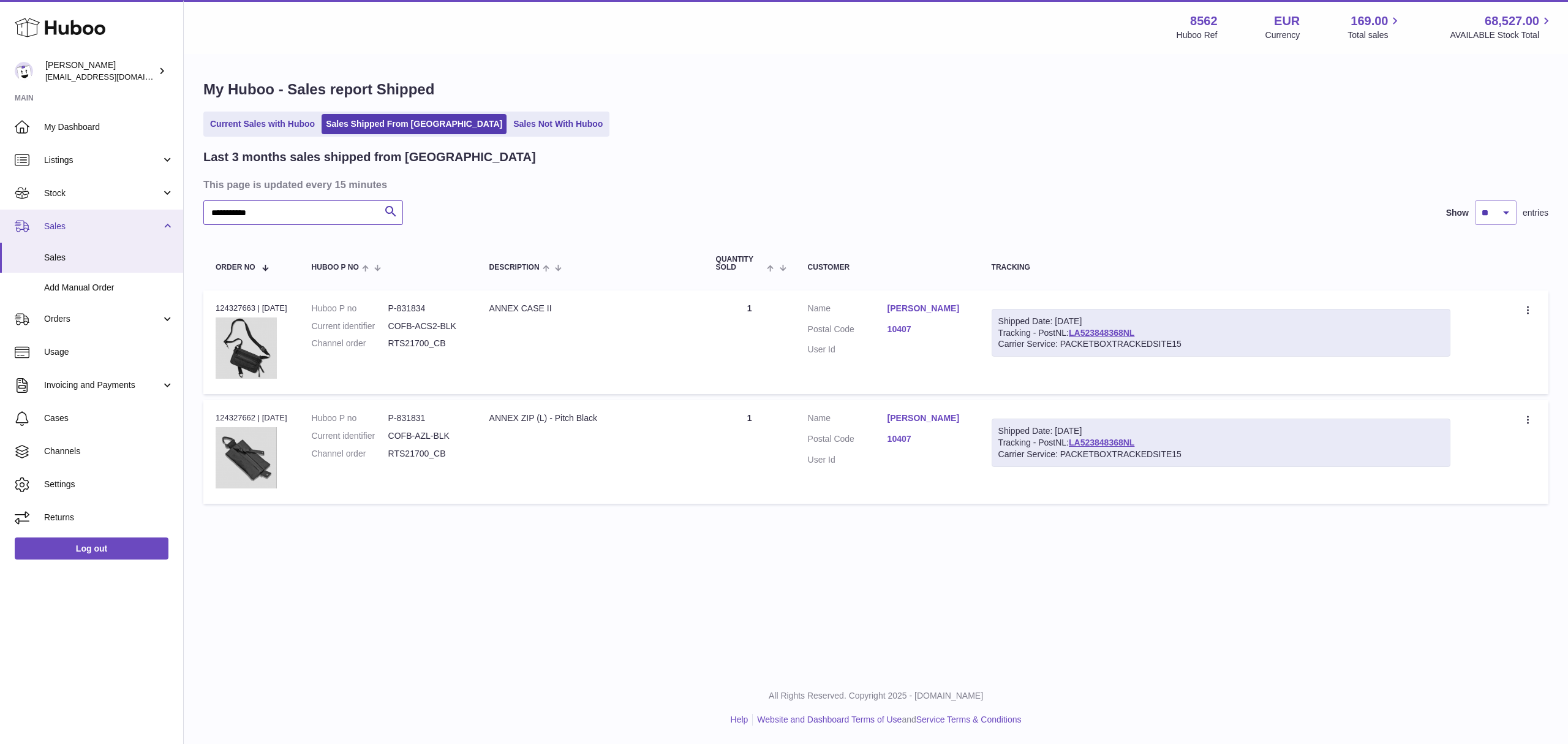
drag, startPoint x: 302, startPoint y: 207, endPoint x: 123, endPoint y: 210, distance: 179.0
click at [123, 210] on div "Huboo Fumi Suzuki [EMAIL_ADDRESS][DOMAIN_NAME] Main My Dashboard Listings Not w…" at bounding box center [784, 372] width 1568 height 744
paste input "text"
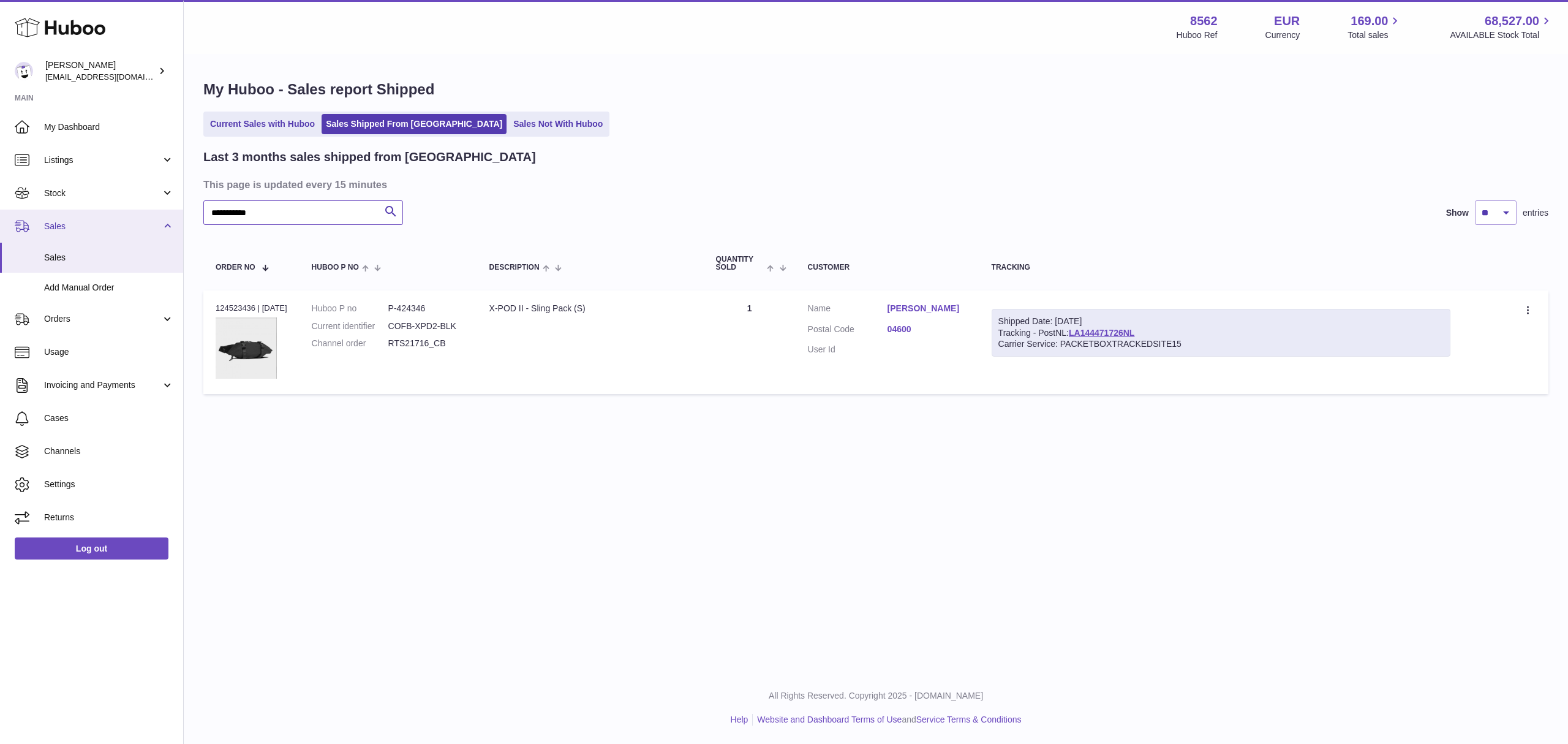
drag, startPoint x: 171, startPoint y: 213, endPoint x: 126, endPoint y: 212, distance: 45.0
click at [126, 212] on div "Huboo Fumi Suzuki [EMAIL_ADDRESS][DOMAIN_NAME] Main My Dashboard Listings Not w…" at bounding box center [784, 372] width 1568 height 744
paste input "text"
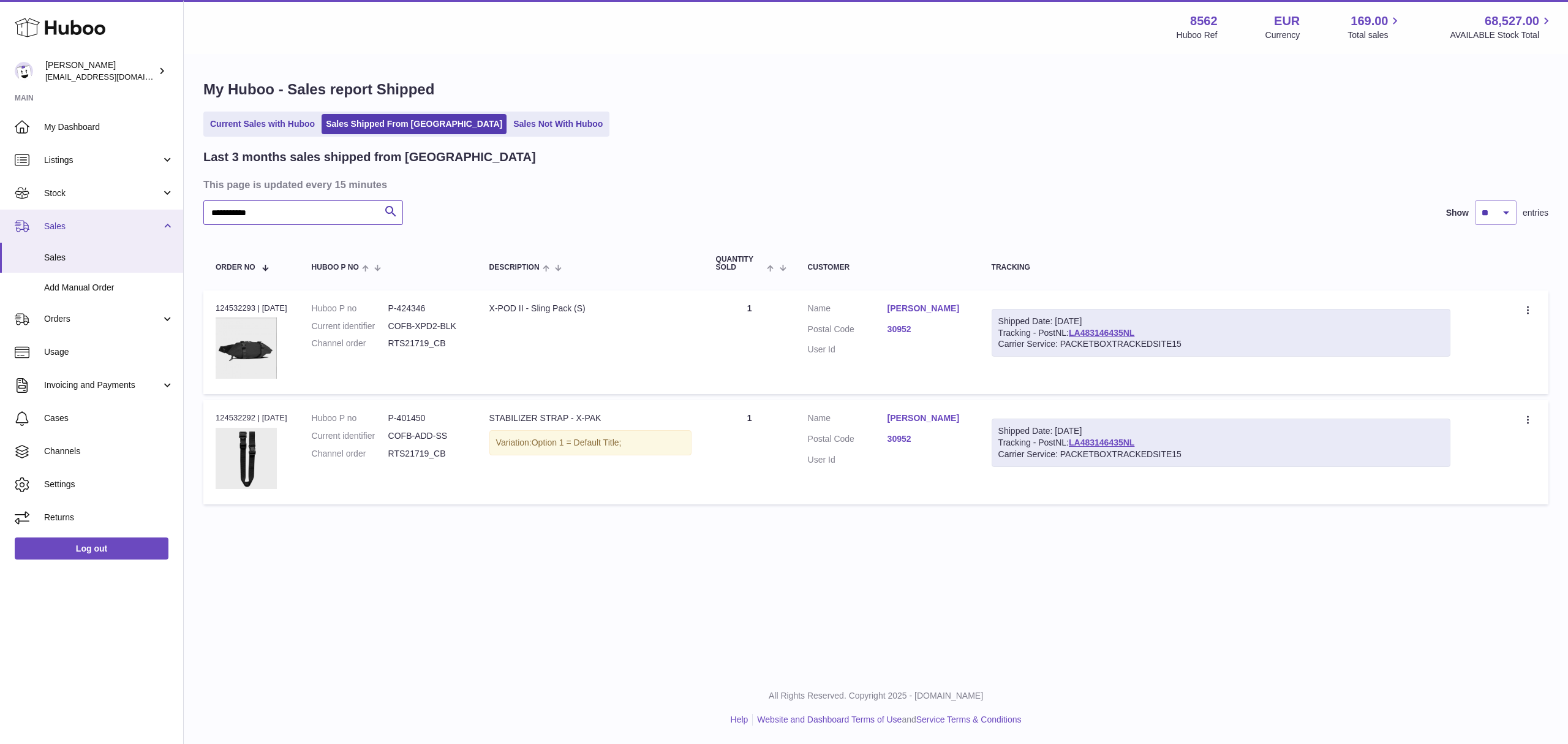
drag, startPoint x: 307, startPoint y: 213, endPoint x: 163, endPoint y: 213, distance: 144.0
click at [163, 213] on div "Huboo Fumi Suzuki [EMAIL_ADDRESS][DOMAIN_NAME] Main My Dashboard Listings Not w…" at bounding box center [784, 372] width 1568 height 744
paste input "text"
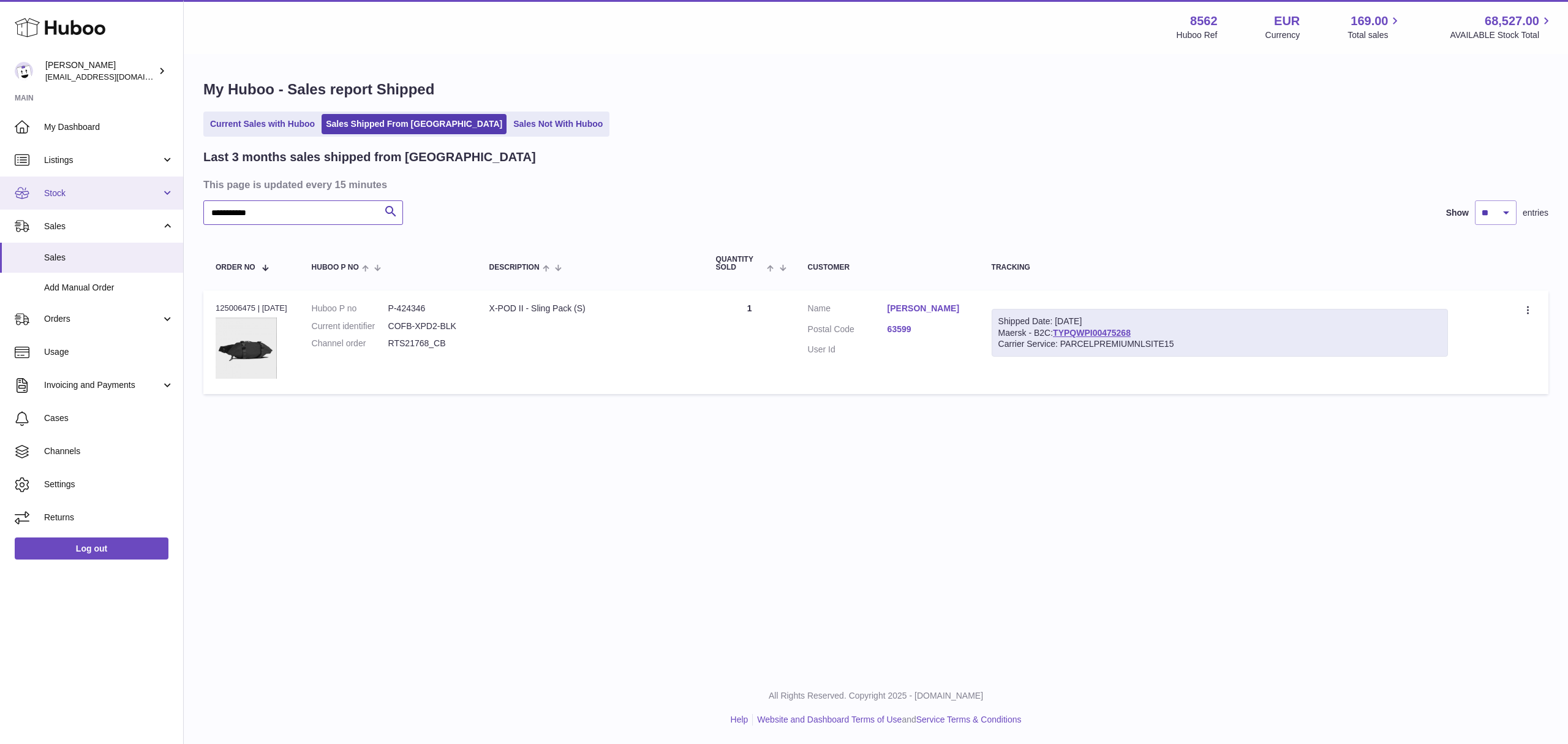
drag, startPoint x: 285, startPoint y: 205, endPoint x: 179, endPoint y: 201, distance: 106.1
click at [179, 201] on div "Huboo Fumi Suzuki [EMAIL_ADDRESS][DOMAIN_NAME] Main My Dashboard Listings Not w…" at bounding box center [784, 372] width 1568 height 744
paste input "text"
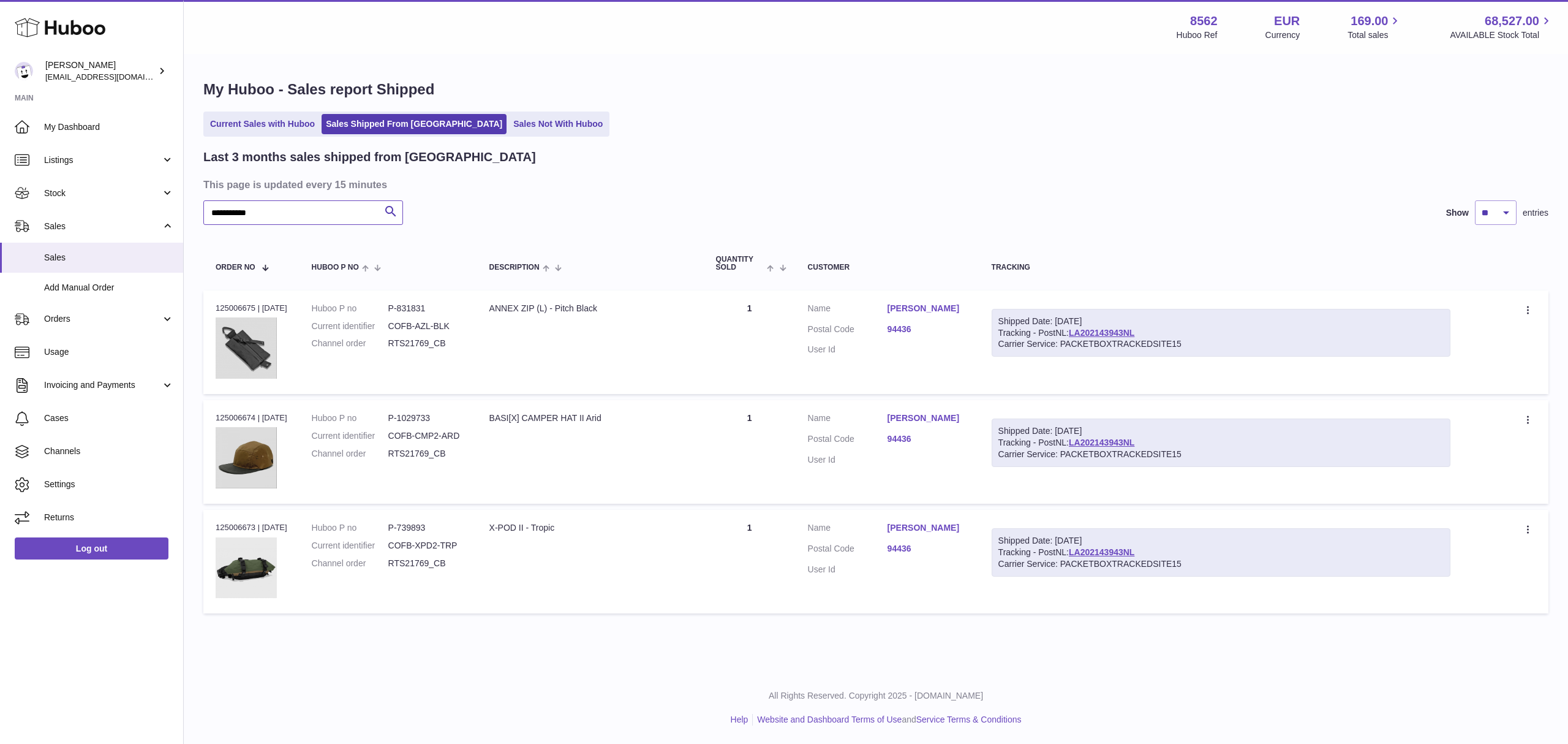
type input "**********"
